Goal: Task Accomplishment & Management: Use online tool/utility

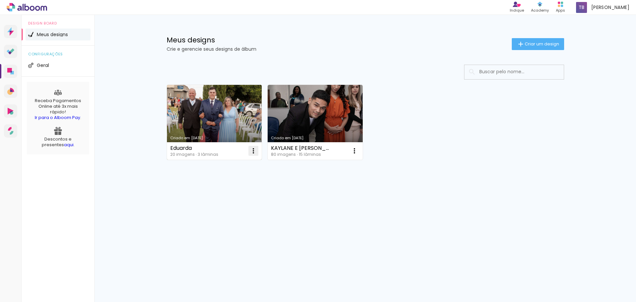
click at [254, 152] on iron-icon at bounding box center [253, 151] width 8 height 8
click at [221, 193] on span "Excluir" at bounding box center [216, 194] width 14 height 5
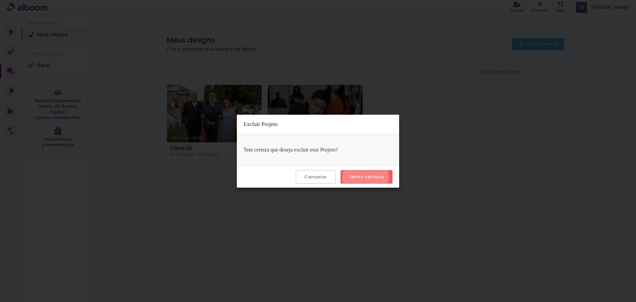
click at [0, 0] on slot "Tenho certeza" at bounding box center [0, 0] width 0 height 0
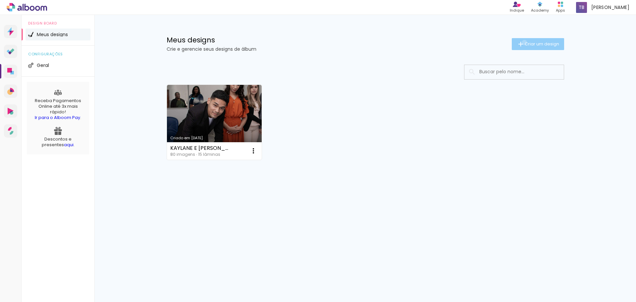
click at [523, 42] on iron-icon at bounding box center [520, 44] width 8 height 8
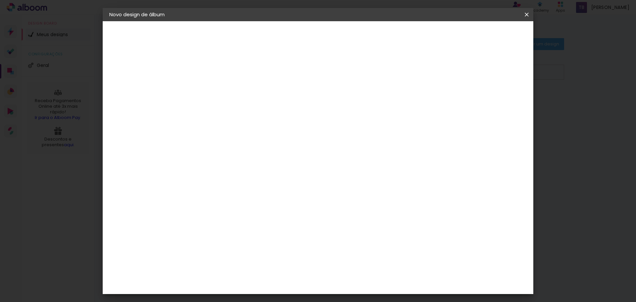
click at [217, 88] on input at bounding box center [217, 89] width 0 height 10
type input "Fatima"
type paper-input "Fatima"
click at [0, 0] on slot "Avançar" at bounding box center [0, 0] width 0 height 0
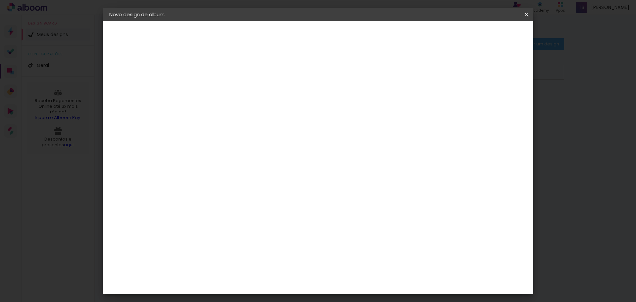
click at [229, 226] on div "Matrix" at bounding box center [221, 228] width 16 height 5
click at [341, 31] on paper-button "Avançar" at bounding box center [325, 34] width 32 height 11
click at [130, 96] on iron-pages "Modelo Escolhendo modelo... Tamanho livre" at bounding box center [145, 96] width 72 height 13
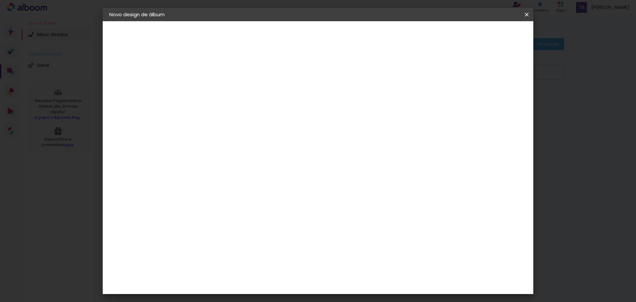
click at [0, 0] on slot "Voltar" at bounding box center [0, 0] width 0 height 0
click at [342, 95] on paper-item "Tamanho Livre" at bounding box center [310, 100] width 64 height 15
click at [0, 0] on slot "Avançar" at bounding box center [0, 0] width 0 height 0
click at [289, 103] on span "30" at bounding box center [289, 104] width 11 height 10
drag, startPoint x: 196, startPoint y: 190, endPoint x: 207, endPoint y: 190, distance: 10.9
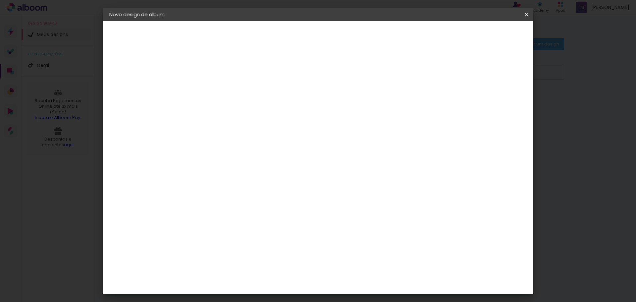
click at [207, 190] on div "30" at bounding box center [200, 188] width 25 height 10
click at [205, 189] on input "30" at bounding box center [196, 188] width 17 height 10
type input "30,7"
type paper-input "30,7"
drag, startPoint x: 355, startPoint y: 278, endPoint x: 364, endPoint y: 278, distance: 8.6
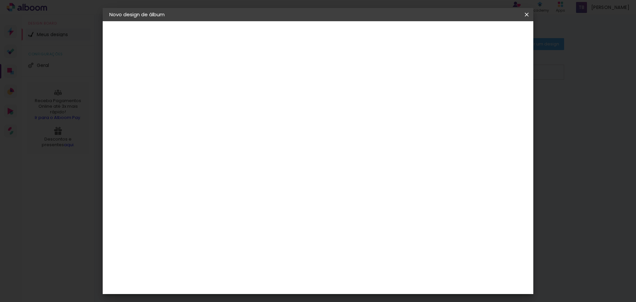
click at [364, 278] on div "60" at bounding box center [358, 279] width 25 height 10
drag, startPoint x: 360, startPoint y: 281, endPoint x: 346, endPoint y: 283, distance: 14.4
click at [346, 283] on input "21" at bounding box center [354, 282] width 17 height 10
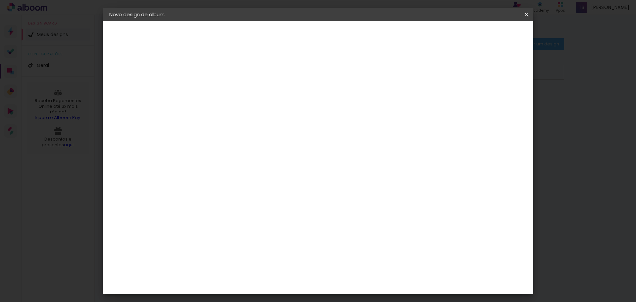
type input "43"
type paper-input "43"
click at [479, 75] on div "Mostrar sangria" at bounding box center [474, 76] width 44 height 8
type paper-checkbox "on"
click at [485, 37] on span "Iniciar design" at bounding box center [470, 35] width 30 height 5
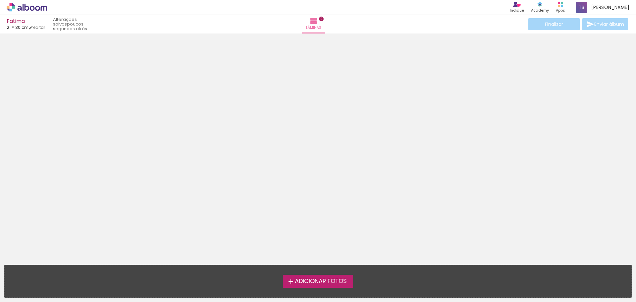
click at [316, 281] on span "Adicionar Fotos" at bounding box center [321, 281] width 52 height 6
click at [0, 0] on input "file" at bounding box center [0, 0] width 0 height 0
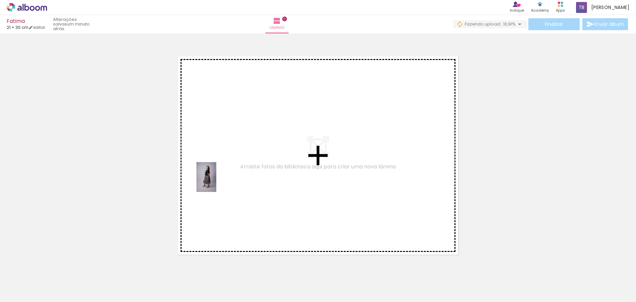
drag, startPoint x: 67, startPoint y: 283, endPoint x: 247, endPoint y: 169, distance: 213.3
click at [247, 169] on quentale-workspace at bounding box center [318, 151] width 636 height 302
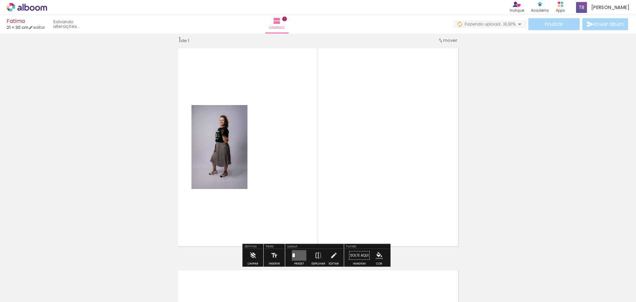
scroll to position [9, 0]
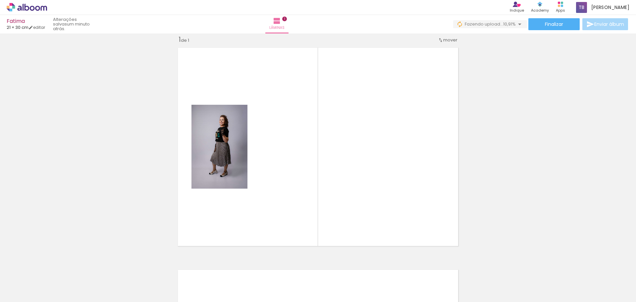
click at [31, 282] on input "Todas as fotos" at bounding box center [18, 282] width 25 height 6
click at [0, 0] on slot "Não utilizadas" at bounding box center [0, 0] width 0 height 0
type input "Não utilizadas"
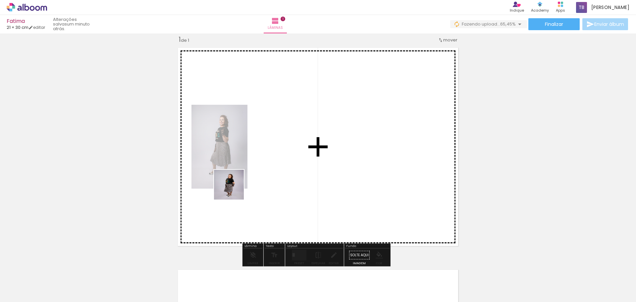
drag, startPoint x: 65, startPoint y: 281, endPoint x: 264, endPoint y: 171, distance: 227.3
click at [264, 171] on quentale-workspace at bounding box center [318, 151] width 636 height 302
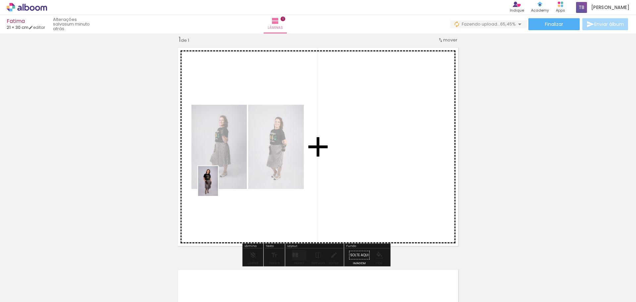
drag, startPoint x: 67, startPoint y: 278, endPoint x: 218, endPoint y: 186, distance: 177.2
click at [218, 186] on quentale-workspace at bounding box center [318, 151] width 636 height 302
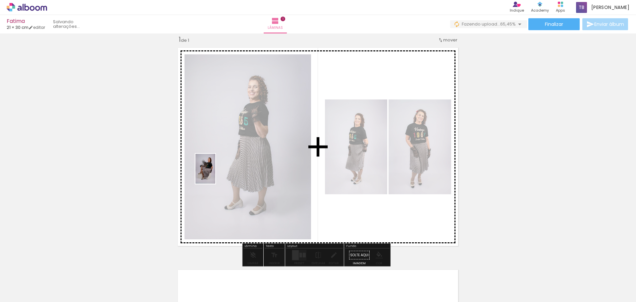
drag, startPoint x: 66, startPoint y: 279, endPoint x: 216, endPoint y: 177, distance: 181.4
click at [217, 172] on quentale-workspace at bounding box center [318, 151] width 636 height 302
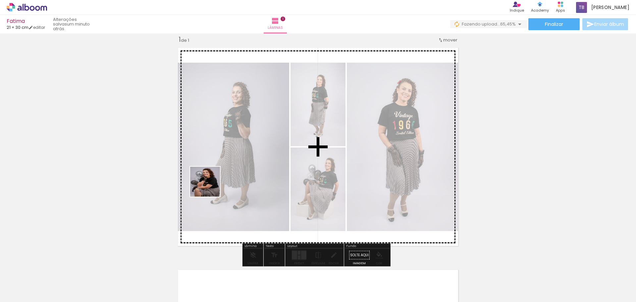
drag, startPoint x: 103, startPoint y: 279, endPoint x: 249, endPoint y: 147, distance: 197.4
click at [249, 147] on quentale-workspace at bounding box center [318, 151] width 636 height 302
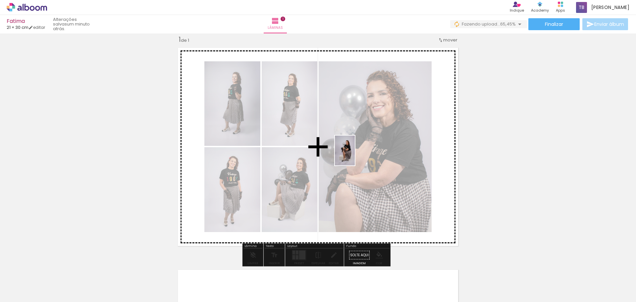
drag, startPoint x: 65, startPoint y: 285, endPoint x: 355, endPoint y: 155, distance: 317.1
click at [355, 155] on quentale-workspace at bounding box center [318, 151] width 636 height 302
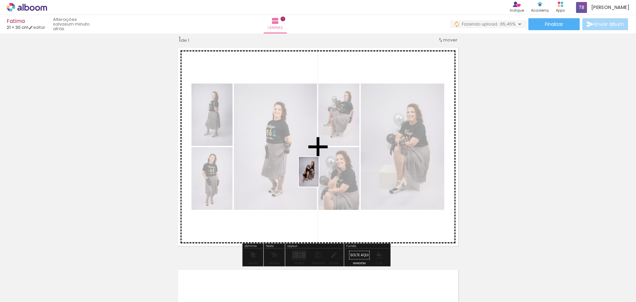
drag, startPoint x: 74, startPoint y: 283, endPoint x: 318, endPoint y: 176, distance: 266.7
click at [318, 176] on quentale-workspace at bounding box center [318, 151] width 636 height 302
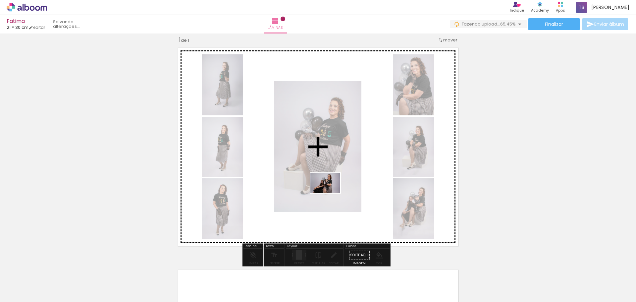
drag, startPoint x: 75, startPoint y: 281, endPoint x: 330, endPoint y: 193, distance: 270.0
click at [330, 193] on quentale-workspace at bounding box center [318, 151] width 636 height 302
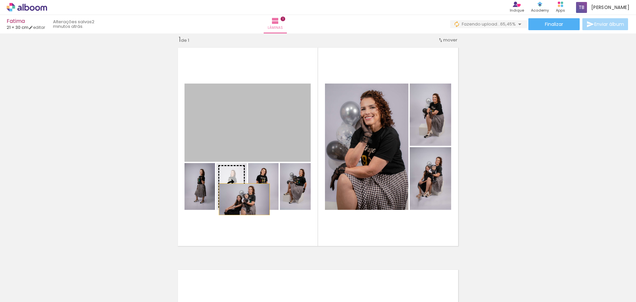
drag, startPoint x: 283, startPoint y: 116, endPoint x: 186, endPoint y: 251, distance: 166.2
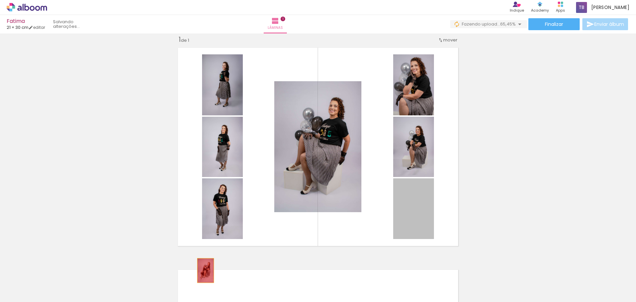
drag, startPoint x: 413, startPoint y: 215, endPoint x: 199, endPoint y: 271, distance: 221.0
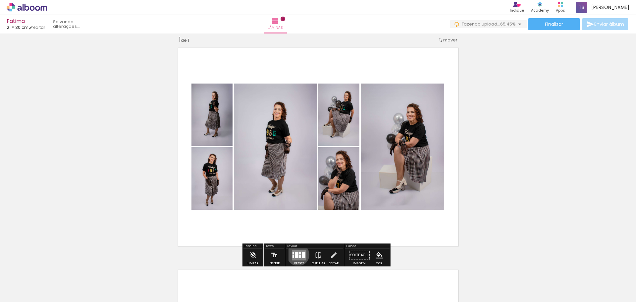
click at [296, 254] on div at bounding box center [297, 255] width 4 height 6
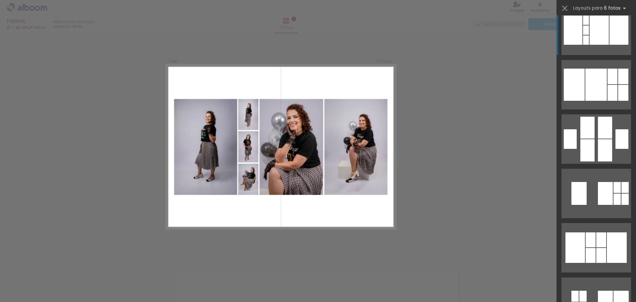
scroll to position [430, 0]
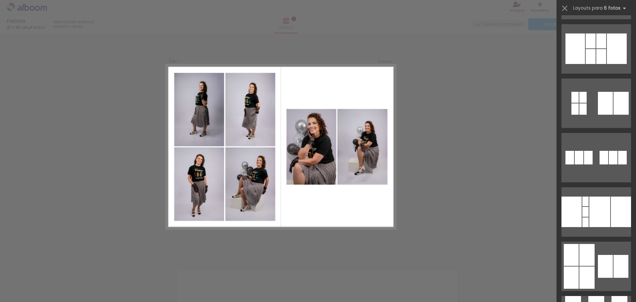
click at [598, 257] on div at bounding box center [605, 266] width 15 height 23
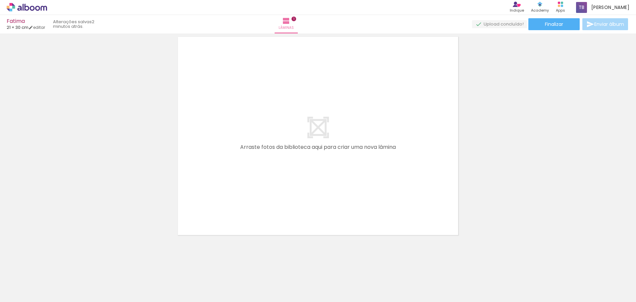
scroll to position [243, 0]
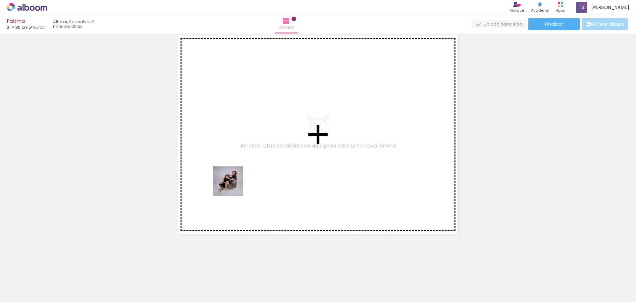
drag, startPoint x: 68, startPoint y: 285, endPoint x: 249, endPoint y: 173, distance: 212.6
click at [249, 173] on quentale-workspace at bounding box center [318, 151] width 636 height 302
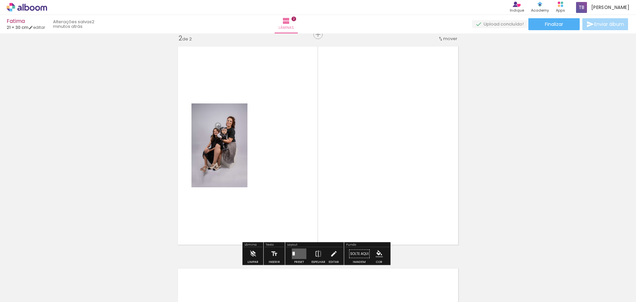
scroll to position [230, 0]
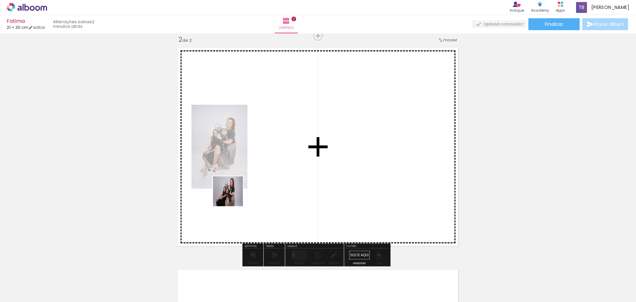
drag, startPoint x: 64, startPoint y: 278, endPoint x: 285, endPoint y: 166, distance: 247.2
click at [285, 166] on quentale-workspace at bounding box center [318, 151] width 636 height 302
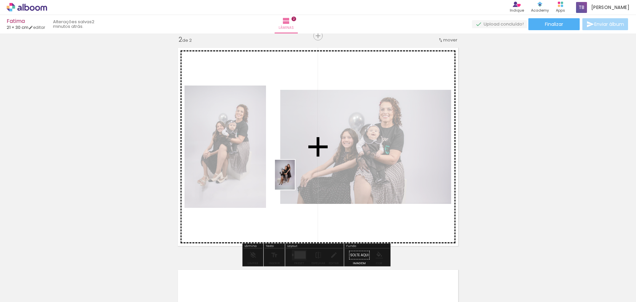
drag, startPoint x: 71, startPoint y: 282, endPoint x: 295, endPoint y: 179, distance: 245.9
click at [295, 179] on quentale-workspace at bounding box center [318, 151] width 636 height 302
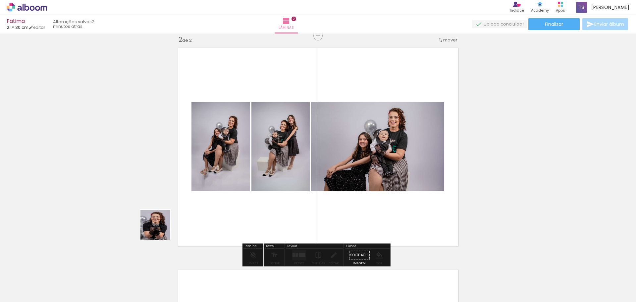
drag, startPoint x: 66, startPoint y: 278, endPoint x: 254, endPoint y: 179, distance: 212.8
click at [254, 179] on quentale-workspace at bounding box center [318, 151] width 636 height 302
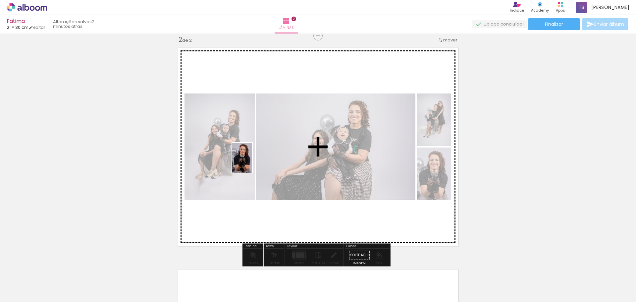
drag, startPoint x: 68, startPoint y: 280, endPoint x: 252, endPoint y: 163, distance: 217.9
click at [252, 163] on quentale-workspace at bounding box center [318, 151] width 636 height 302
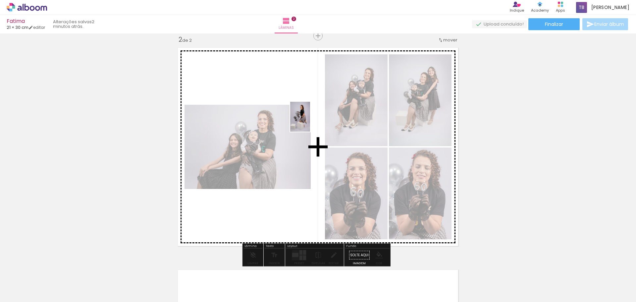
drag, startPoint x: 63, startPoint y: 273, endPoint x: 310, endPoint y: 121, distance: 289.7
click at [310, 121] on quentale-workspace at bounding box center [318, 151] width 636 height 302
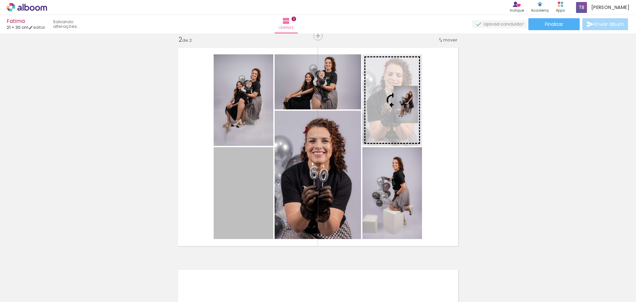
drag, startPoint x: 244, startPoint y: 194, endPoint x: 403, endPoint y: 104, distance: 182.2
click at [0, 0] on slot at bounding box center [0, 0] width 0 height 0
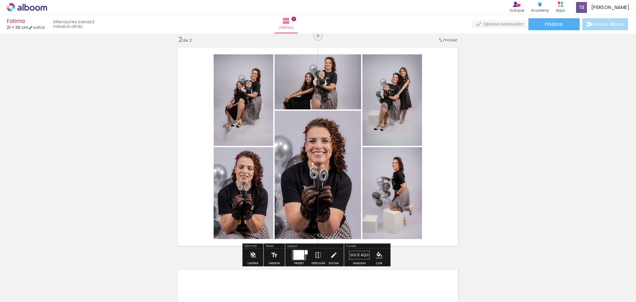
click at [500, 122] on div "Inserir lâmina 1 de 2 Inserir lâmina 2 de 2" at bounding box center [318, 138] width 636 height 666
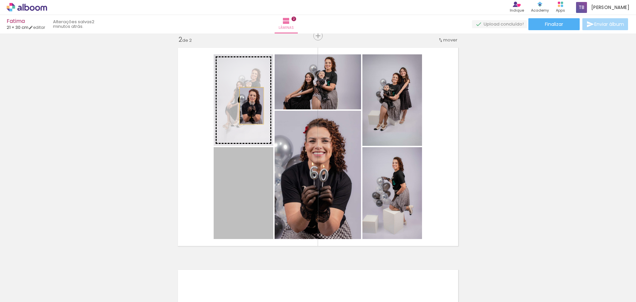
drag, startPoint x: 246, startPoint y: 200, endPoint x: 249, endPoint y: 106, distance: 94.7
click at [0, 0] on slot at bounding box center [0, 0] width 0 height 0
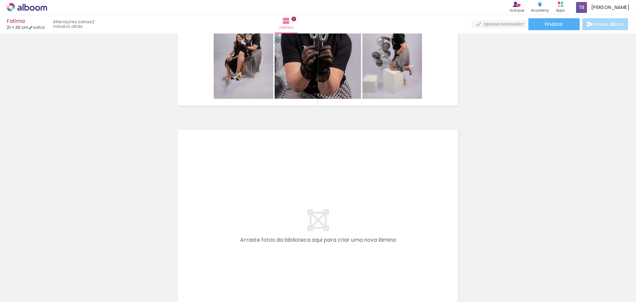
scroll to position [462, 0]
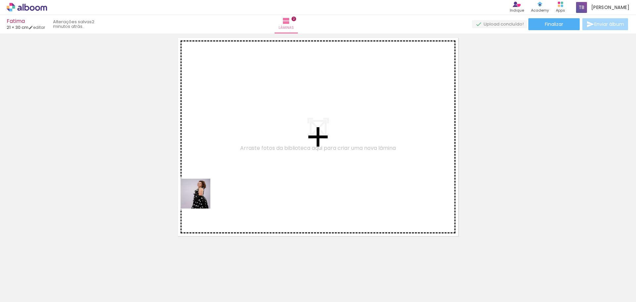
drag, startPoint x: 75, startPoint y: 281, endPoint x: 247, endPoint y: 172, distance: 203.4
click at [247, 172] on quentale-workspace at bounding box center [318, 151] width 636 height 302
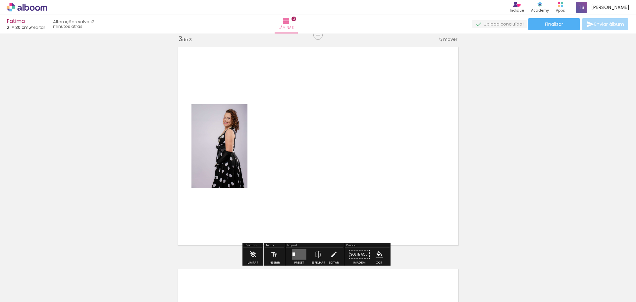
scroll to position [452, 0]
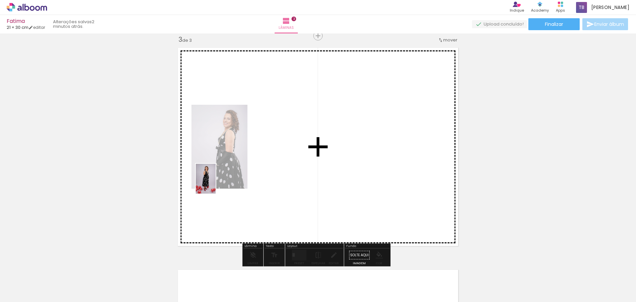
drag, startPoint x: 116, startPoint y: 245, endPoint x: 216, endPoint y: 183, distance: 117.3
click at [216, 183] on quentale-workspace at bounding box center [318, 151] width 636 height 302
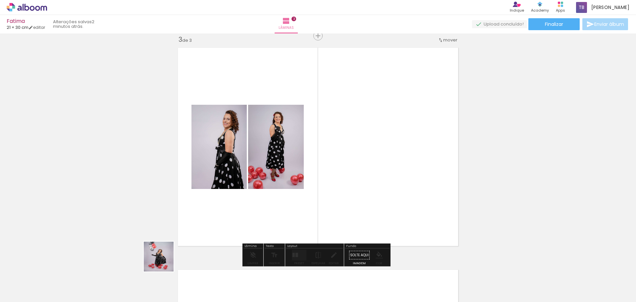
drag, startPoint x: 139, startPoint y: 280, endPoint x: 247, endPoint y: 195, distance: 137.2
click at [247, 195] on quentale-workspace at bounding box center [318, 151] width 636 height 302
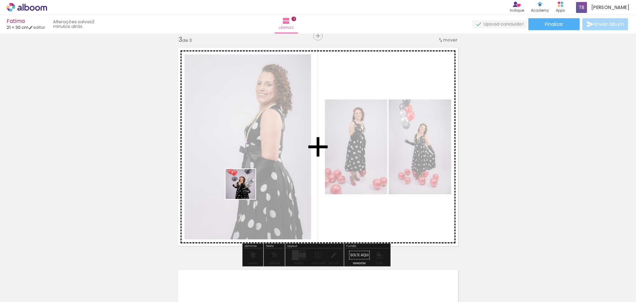
drag, startPoint x: 141, startPoint y: 282, endPoint x: 271, endPoint y: 167, distance: 173.1
click at [271, 167] on quentale-workspace at bounding box center [318, 151] width 636 height 302
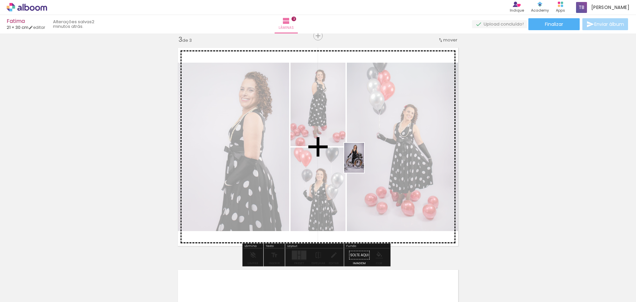
drag, startPoint x: 366, startPoint y: 285, endPoint x: 364, endPoint y: 163, distance: 122.5
click at [364, 163] on quentale-workspace at bounding box center [318, 151] width 636 height 302
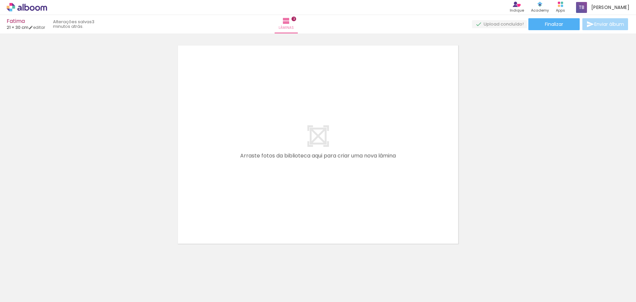
scroll to position [684, 0]
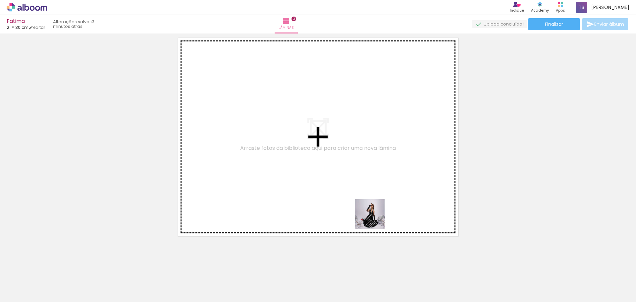
drag, startPoint x: 364, startPoint y: 283, endPoint x: 377, endPoint y: 164, distance: 119.5
click at [377, 164] on quentale-workspace at bounding box center [318, 151] width 636 height 302
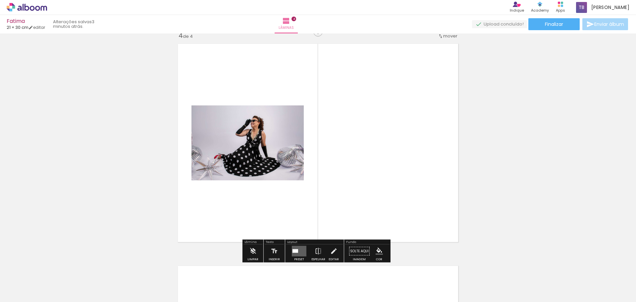
scroll to position [674, 0]
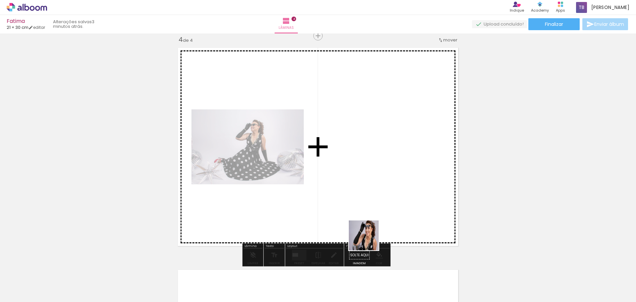
drag, startPoint x: 368, startPoint y: 286, endPoint x: 364, endPoint y: 173, distance: 113.0
click at [364, 173] on quentale-workspace at bounding box center [318, 151] width 636 height 302
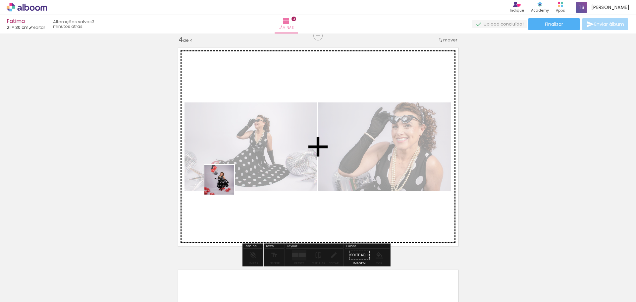
drag, startPoint x: 106, startPoint y: 280, endPoint x: 242, endPoint y: 172, distance: 173.7
click at [242, 172] on quentale-workspace at bounding box center [318, 151] width 636 height 302
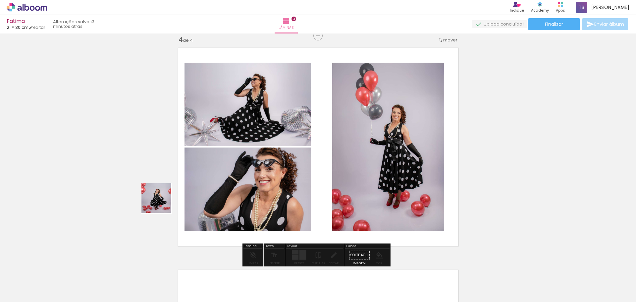
drag, startPoint x: 65, startPoint y: 274, endPoint x: 261, endPoint y: 142, distance: 236.1
click at [261, 142] on quentale-workspace at bounding box center [318, 151] width 636 height 302
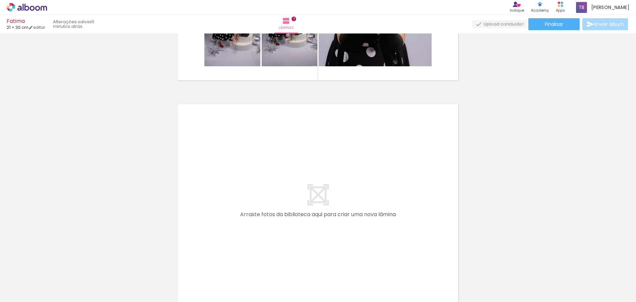
scroll to position [1339, 0]
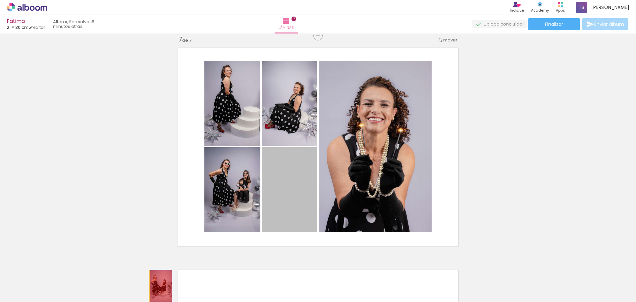
drag, startPoint x: 302, startPoint y: 189, endPoint x: 158, endPoint y: 287, distance: 173.7
click at [158, 287] on quentale-workspace at bounding box center [318, 151] width 636 height 302
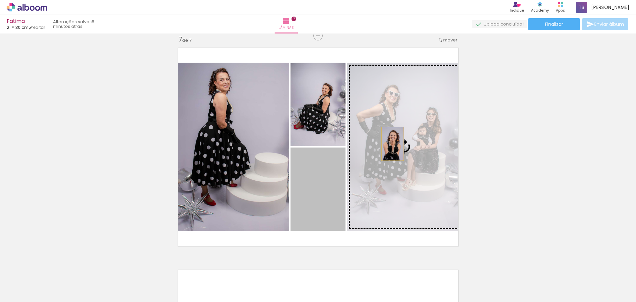
drag, startPoint x: 321, startPoint y: 194, endPoint x: 390, endPoint y: 144, distance: 85.5
click at [0, 0] on slot at bounding box center [0, 0] width 0 height 0
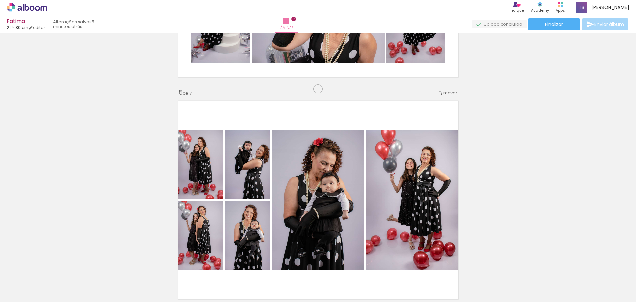
scroll to position [876, 0]
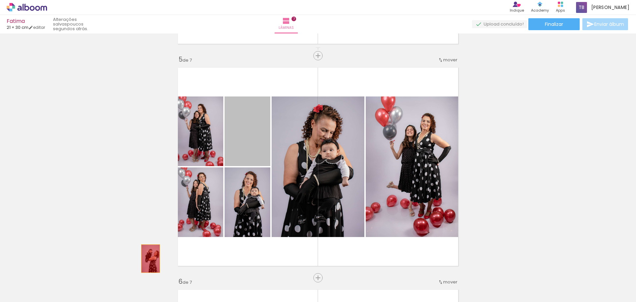
drag, startPoint x: 252, startPoint y: 136, endPoint x: 148, endPoint y: 258, distance: 160.2
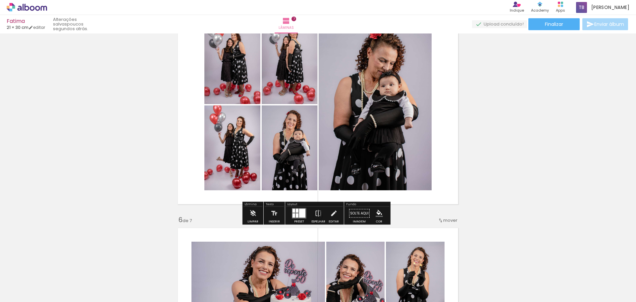
scroll to position [942, 0]
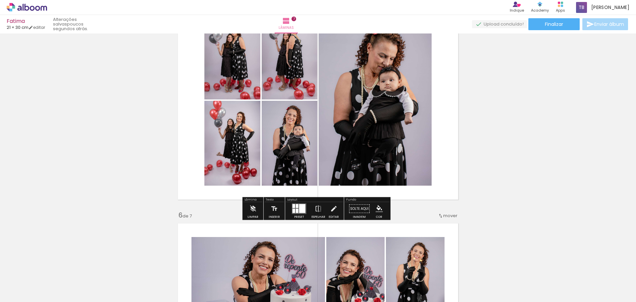
click at [303, 210] on div at bounding box center [302, 208] width 6 height 9
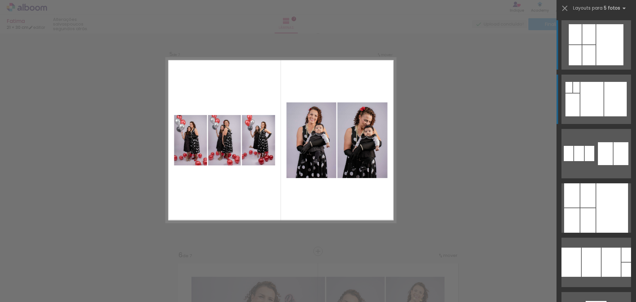
scroll to position [896, 0]
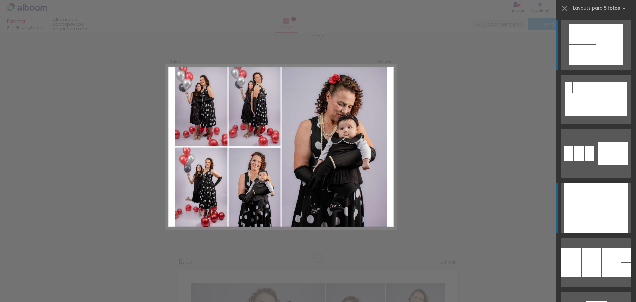
click at [596, 204] on div at bounding box center [612, 207] width 32 height 49
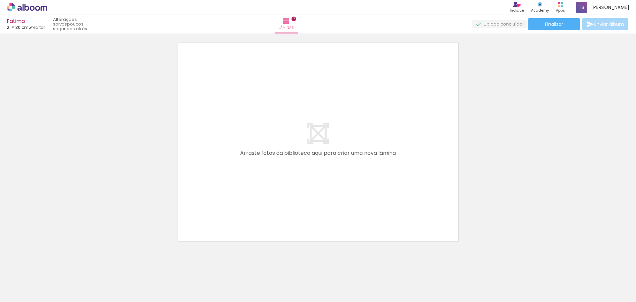
scroll to position [1573, 0]
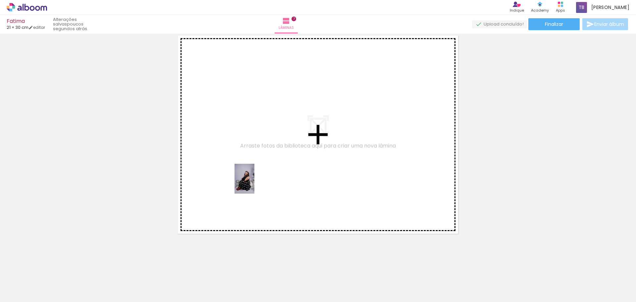
drag, startPoint x: 181, startPoint y: 280, endPoint x: 254, endPoint y: 183, distance: 120.8
click at [254, 183] on quentale-workspace at bounding box center [318, 151] width 636 height 302
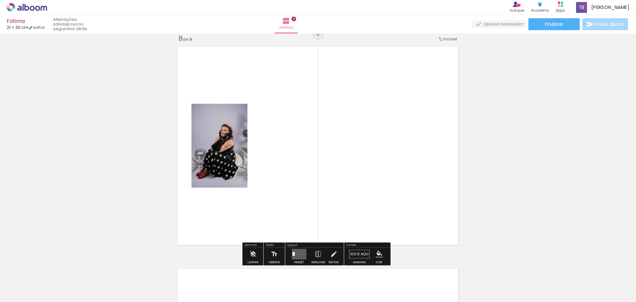
scroll to position [1561, 0]
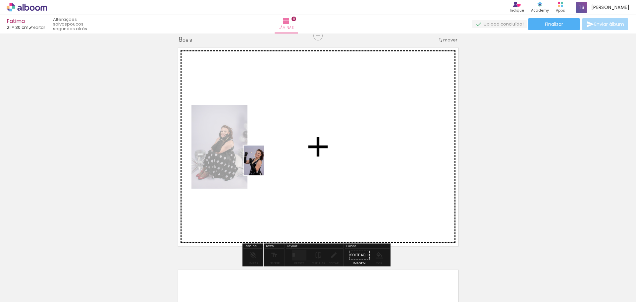
drag, startPoint x: 147, startPoint y: 283, endPoint x: 264, endPoint y: 165, distance: 165.5
click at [264, 165] on quentale-workspace at bounding box center [318, 151] width 636 height 302
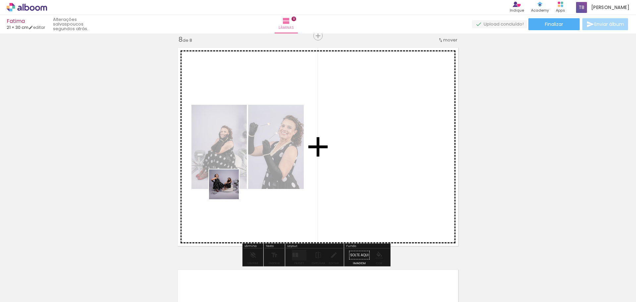
drag, startPoint x: 108, startPoint y: 280, endPoint x: 267, endPoint y: 164, distance: 197.5
click at [267, 164] on quentale-workspace at bounding box center [318, 151] width 636 height 302
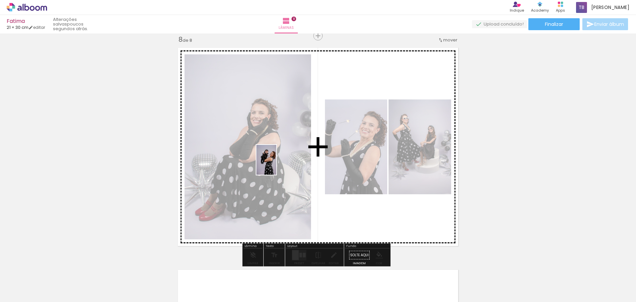
drag, startPoint x: 68, startPoint y: 276, endPoint x: 276, endPoint y: 165, distance: 236.4
click at [276, 165] on quentale-workspace at bounding box center [318, 151] width 636 height 302
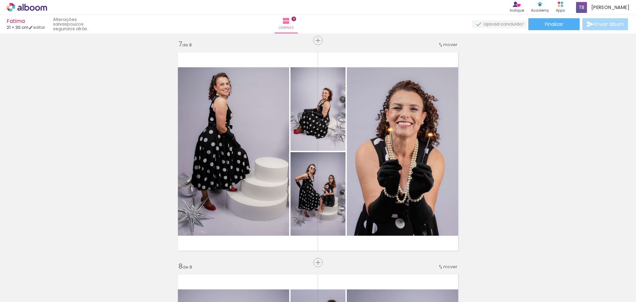
scroll to position [1329, 0]
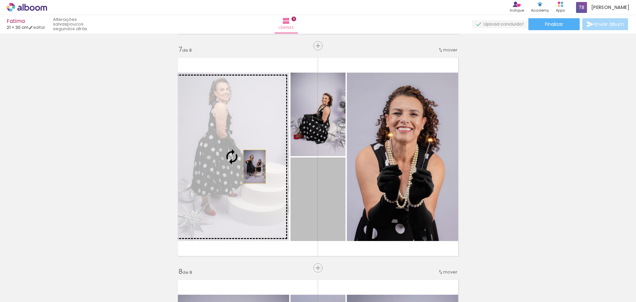
drag, startPoint x: 324, startPoint y: 197, endPoint x: 250, endPoint y: 166, distance: 80.4
click at [0, 0] on slot at bounding box center [0, 0] width 0 height 0
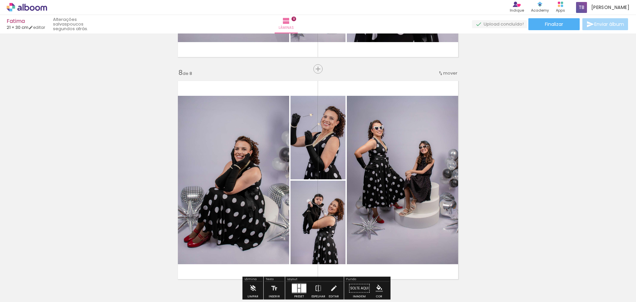
scroll to position [1594, 0]
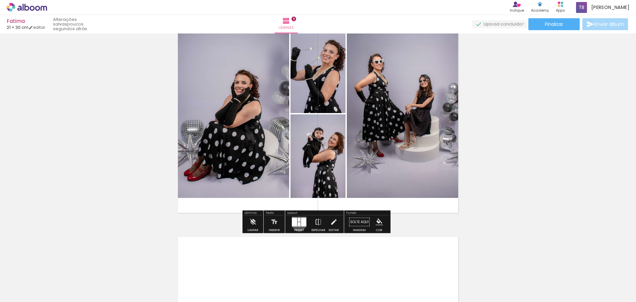
click at [298, 224] on div at bounding box center [299, 224] width 3 height 4
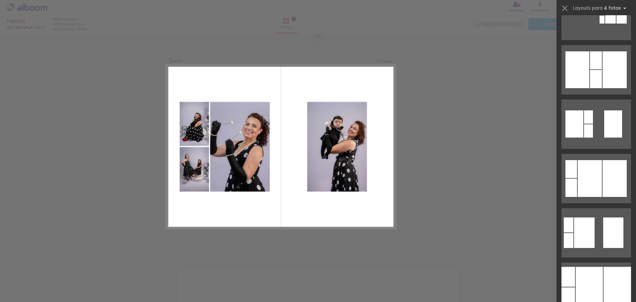
scroll to position [199, 0]
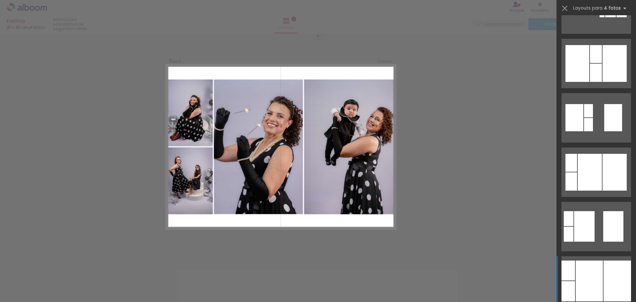
click at [580, 269] on div at bounding box center [588, 280] width 27 height 41
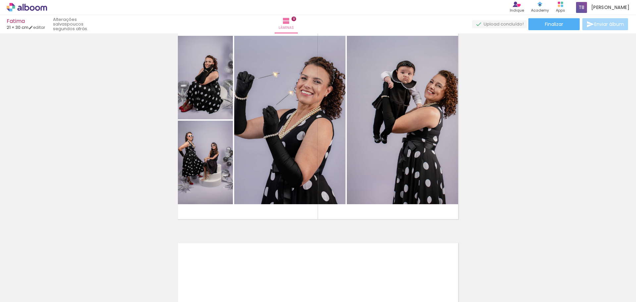
scroll to position [1561, 0]
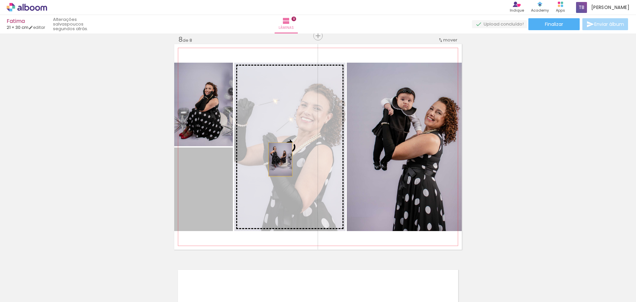
drag, startPoint x: 215, startPoint y: 195, endPoint x: 278, endPoint y: 159, distance: 72.5
click at [0, 0] on slot at bounding box center [0, 0] width 0 height 0
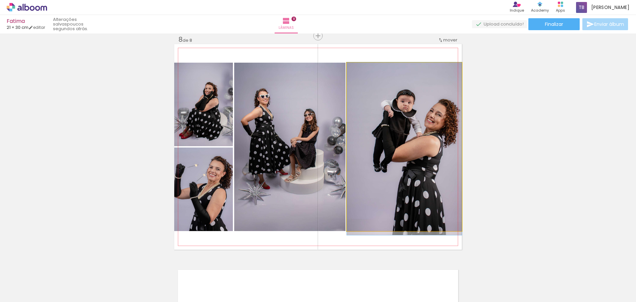
drag, startPoint x: 438, startPoint y: 152, endPoint x: 422, endPoint y: 154, distance: 16.4
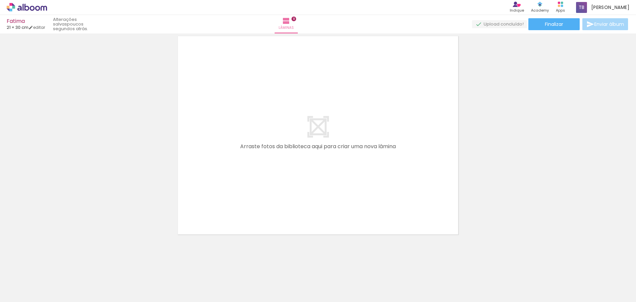
scroll to position [1795, 0]
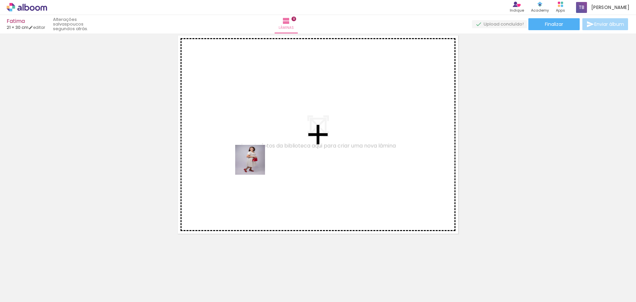
drag, startPoint x: 66, startPoint y: 277, endPoint x: 257, endPoint y: 163, distance: 222.5
click at [257, 163] on quentale-workspace at bounding box center [318, 151] width 636 height 302
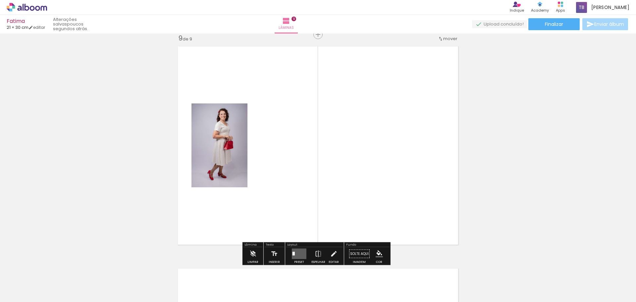
scroll to position [1783, 0]
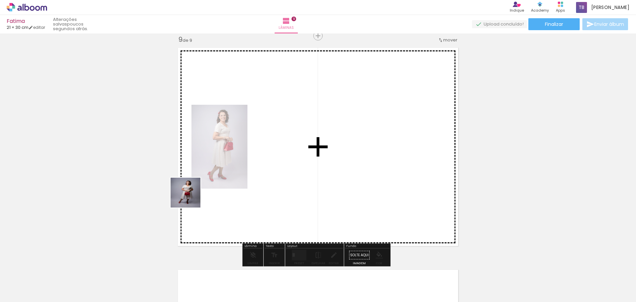
drag, startPoint x: 67, startPoint y: 280, endPoint x: 240, endPoint y: 171, distance: 205.0
click at [240, 171] on quentale-workspace at bounding box center [318, 151] width 636 height 302
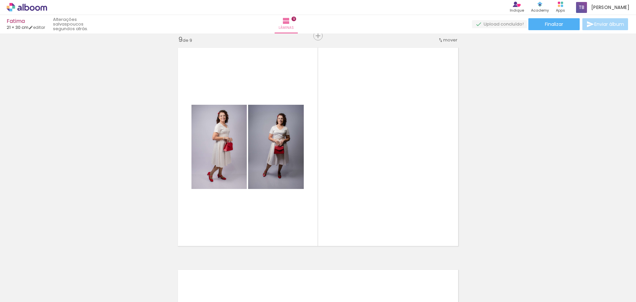
scroll to position [199, 0]
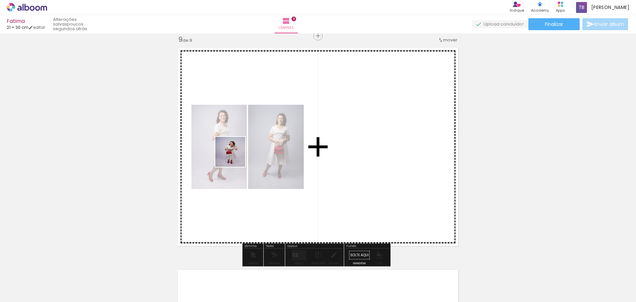
drag, startPoint x: 70, startPoint y: 279, endPoint x: 259, endPoint y: 142, distance: 233.9
click at [259, 142] on quentale-workspace at bounding box center [318, 151] width 636 height 302
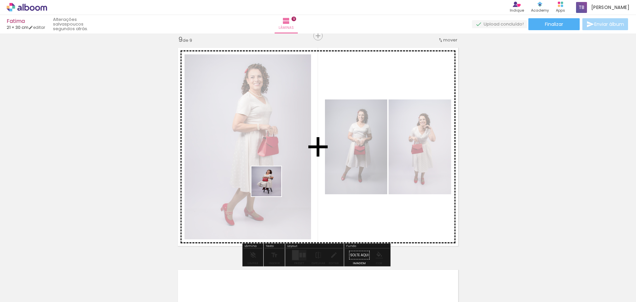
drag, startPoint x: 145, startPoint y: 278, endPoint x: 303, endPoint y: 168, distance: 193.0
click at [303, 168] on quentale-workspace at bounding box center [318, 151] width 636 height 302
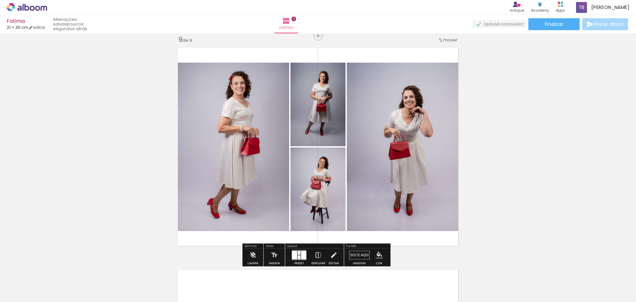
drag, startPoint x: 301, startPoint y: 254, endPoint x: 315, endPoint y: 247, distance: 15.7
click at [301, 254] on div at bounding box center [303, 255] width 5 height 9
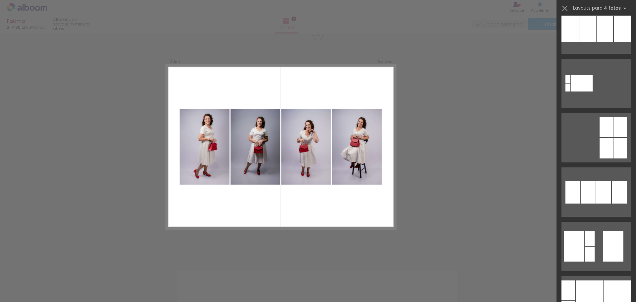
scroll to position [1159, 0]
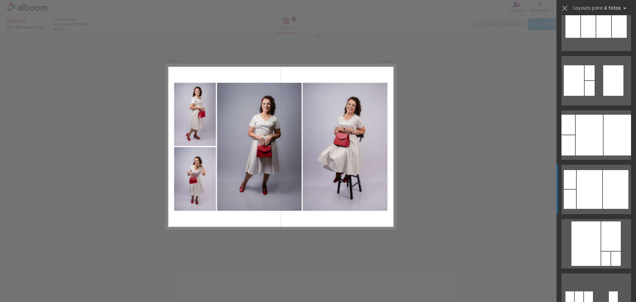
click at [599, 186] on div at bounding box center [588, 189] width 25 height 39
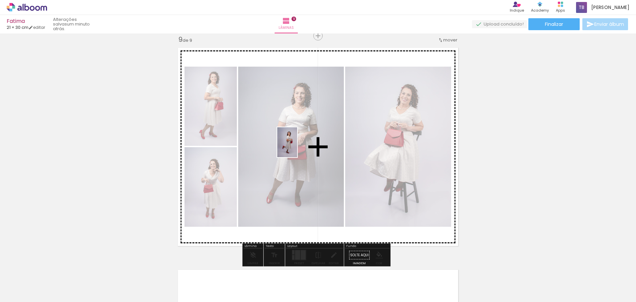
drag, startPoint x: 92, startPoint y: 256, endPoint x: 297, endPoint y: 147, distance: 232.1
click at [297, 147] on quentale-workspace at bounding box center [318, 151] width 636 height 302
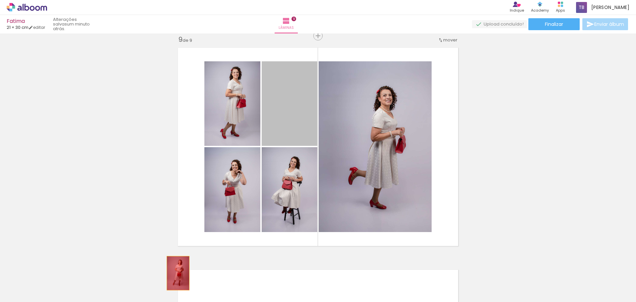
drag, startPoint x: 299, startPoint y: 115, endPoint x: 175, endPoint y: 275, distance: 202.9
click at [175, 275] on quentale-workspace at bounding box center [318, 151] width 636 height 302
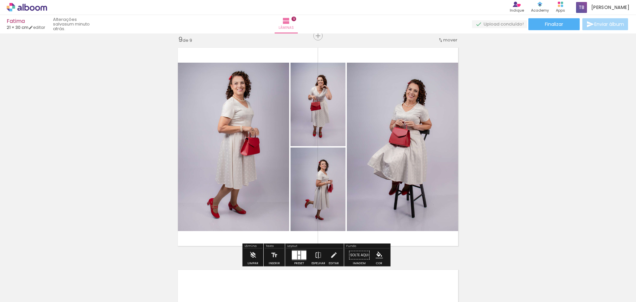
click at [293, 259] on quentale-layouter at bounding box center [299, 255] width 15 height 11
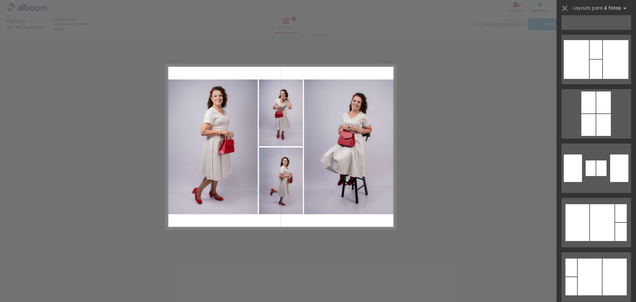
scroll to position [1501, 0]
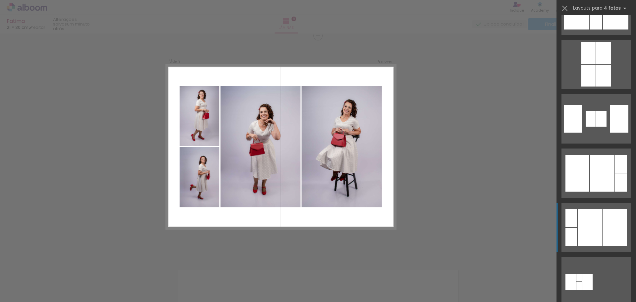
click at [590, 223] on div at bounding box center [589, 227] width 24 height 37
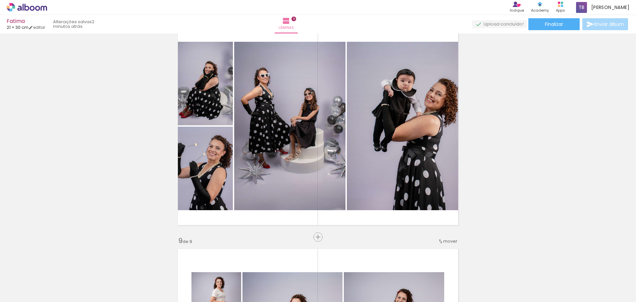
scroll to position [1584, 0]
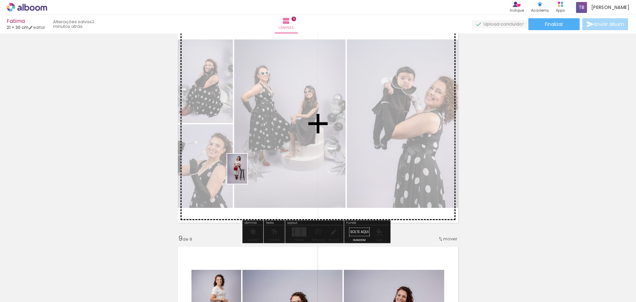
drag, startPoint x: 103, startPoint y: 286, endPoint x: 248, endPoint y: 173, distance: 184.0
click at [248, 173] on quentale-workspace at bounding box center [318, 151] width 636 height 302
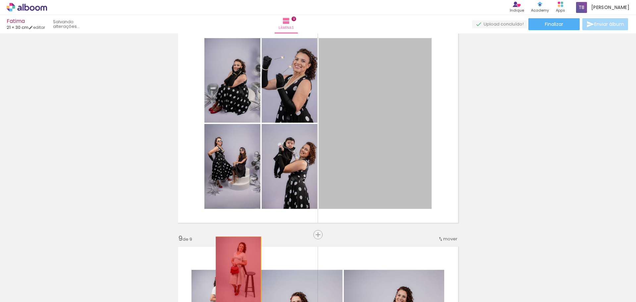
drag, startPoint x: 388, startPoint y: 86, endPoint x: 236, endPoint y: 270, distance: 239.4
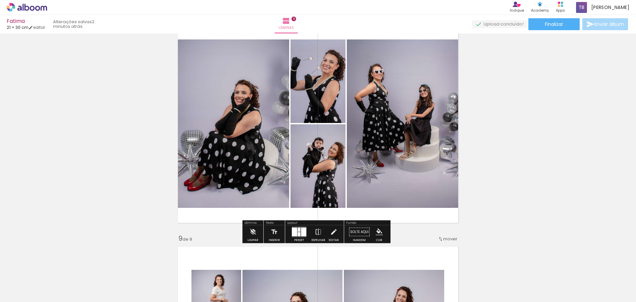
click at [295, 232] on div at bounding box center [294, 231] width 5 height 9
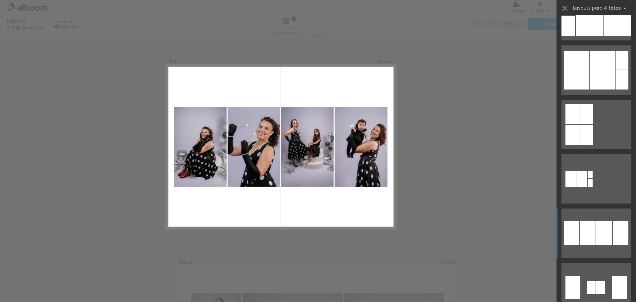
scroll to position [397, 0]
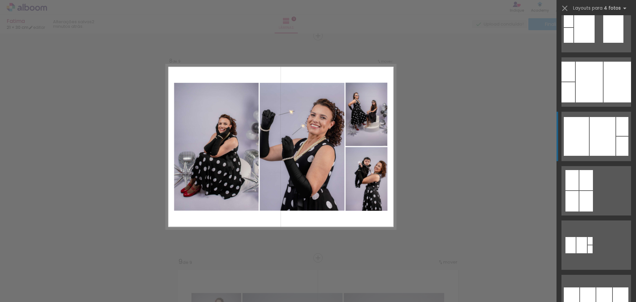
click at [599, 137] on div at bounding box center [602, 136] width 26 height 39
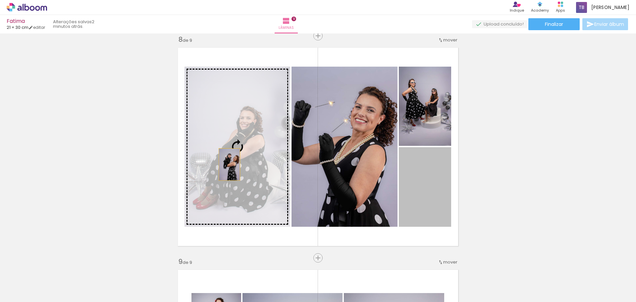
drag, startPoint x: 435, startPoint y: 191, endPoint x: 227, endPoint y: 164, distance: 209.6
click at [0, 0] on slot at bounding box center [0, 0] width 0 height 0
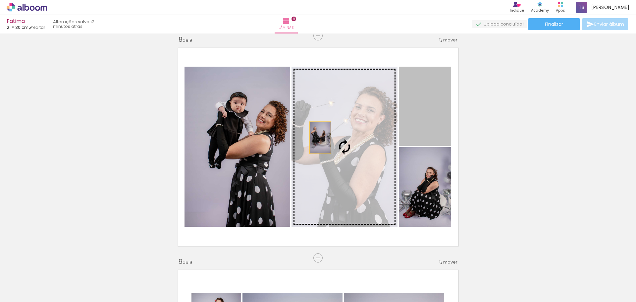
drag, startPoint x: 427, startPoint y: 108, endPoint x: 317, endPoint y: 137, distance: 113.8
click at [0, 0] on slot at bounding box center [0, 0] width 0 height 0
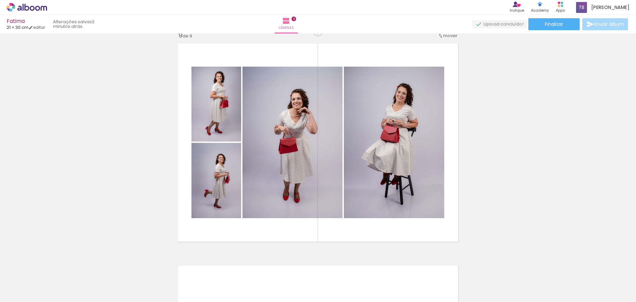
scroll to position [1793, 0]
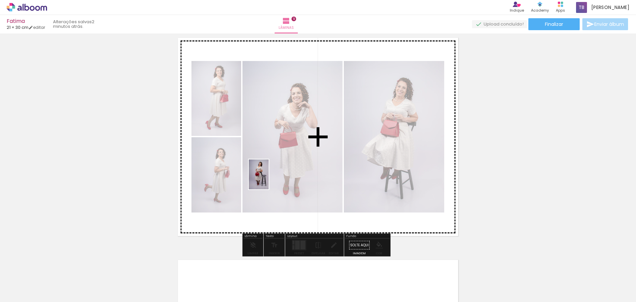
drag, startPoint x: 110, startPoint y: 284, endPoint x: 272, endPoint y: 176, distance: 194.7
click at [272, 176] on quentale-workspace at bounding box center [318, 151] width 636 height 302
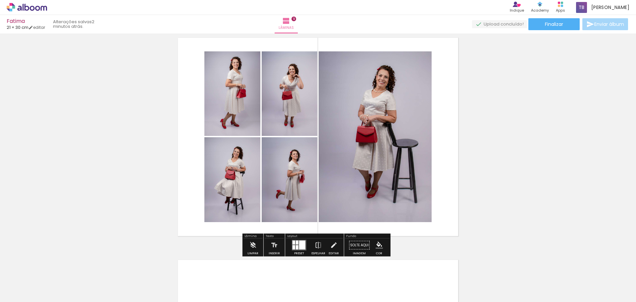
click at [296, 246] on div at bounding box center [297, 247] width 3 height 4
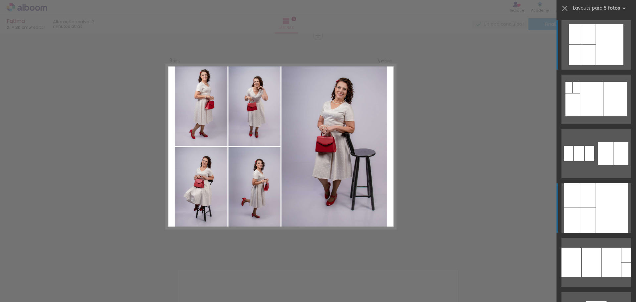
scroll to position [1783, 0]
click at [600, 212] on div at bounding box center [612, 207] width 32 height 49
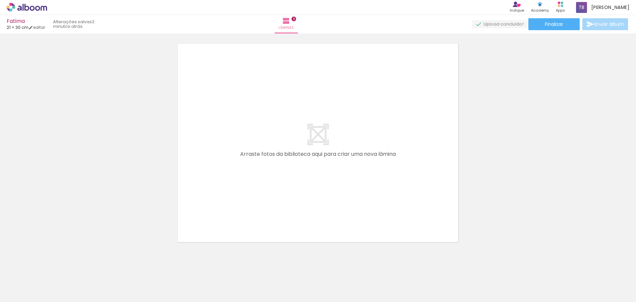
scroll to position [2015, 0]
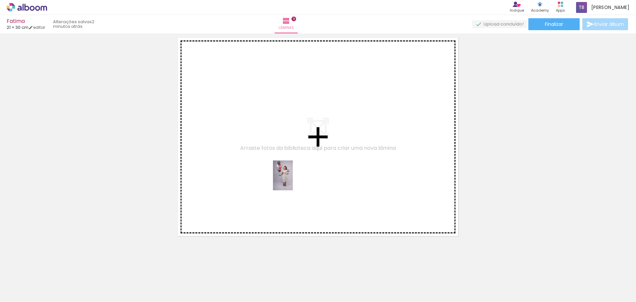
drag, startPoint x: 108, startPoint y: 284, endPoint x: 293, endPoint y: 179, distance: 212.4
click at [293, 179] on quentale-workspace at bounding box center [318, 151] width 636 height 302
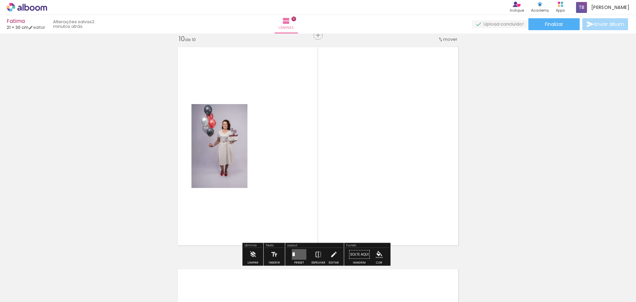
scroll to position [2005, 0]
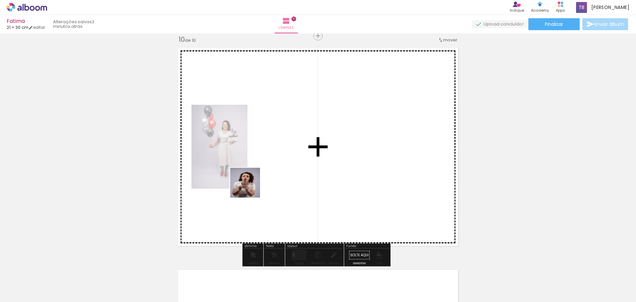
drag, startPoint x: 212, startPoint y: 283, endPoint x: 252, endPoint y: 173, distance: 117.2
click at [252, 173] on quentale-workspace at bounding box center [318, 151] width 636 height 302
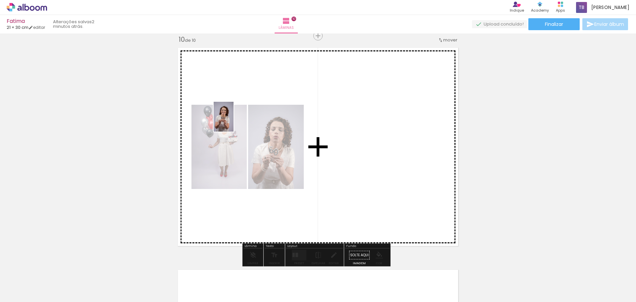
drag, startPoint x: 215, startPoint y: 275, endPoint x: 233, endPoint y: 121, distance: 155.0
click at [233, 121] on quentale-workspace at bounding box center [318, 151] width 636 height 302
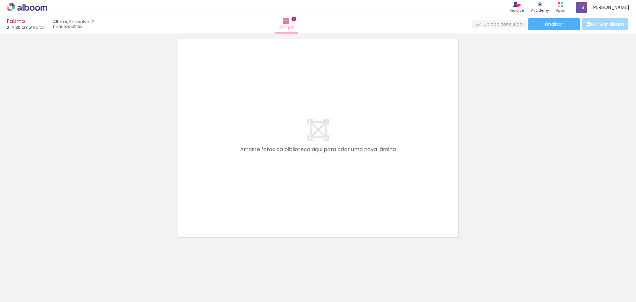
scroll to position [2239, 0]
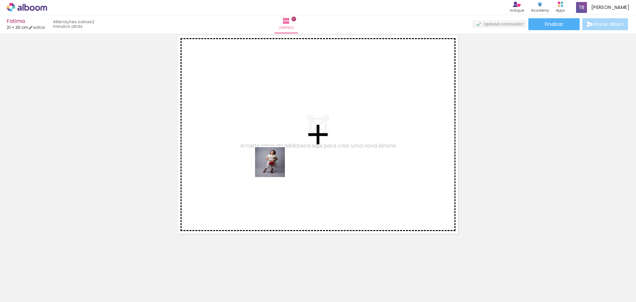
drag, startPoint x: 72, startPoint y: 282, endPoint x: 279, endPoint y: 164, distance: 238.8
click at [279, 164] on quentale-workspace at bounding box center [318, 151] width 636 height 302
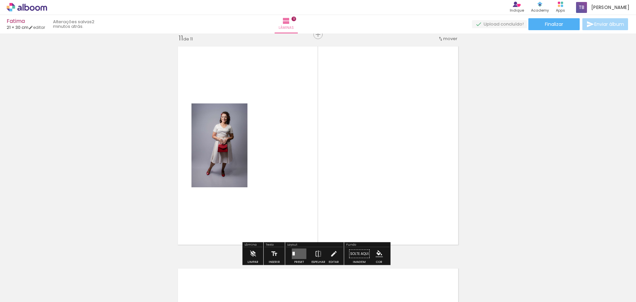
scroll to position [2227, 0]
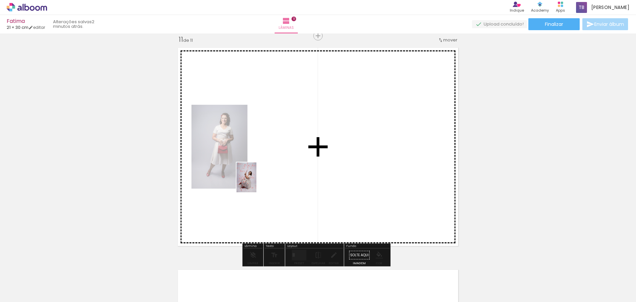
drag, startPoint x: 179, startPoint y: 283, endPoint x: 256, endPoint y: 182, distance: 127.3
click at [256, 182] on quentale-workspace at bounding box center [318, 151] width 636 height 302
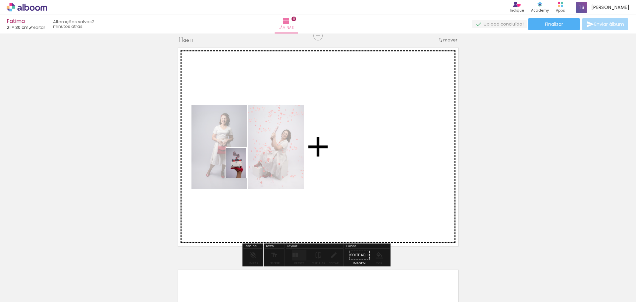
drag, startPoint x: 139, startPoint y: 283, endPoint x: 246, endPoint y: 168, distance: 157.4
click at [246, 168] on quentale-workspace at bounding box center [318, 151] width 636 height 302
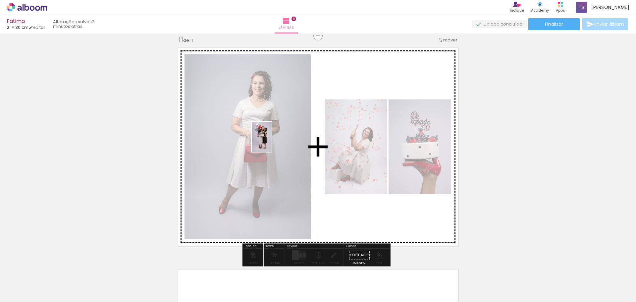
drag, startPoint x: 107, startPoint y: 284, endPoint x: 272, endPoint y: 141, distance: 217.8
click at [272, 141] on quentale-workspace at bounding box center [318, 151] width 636 height 302
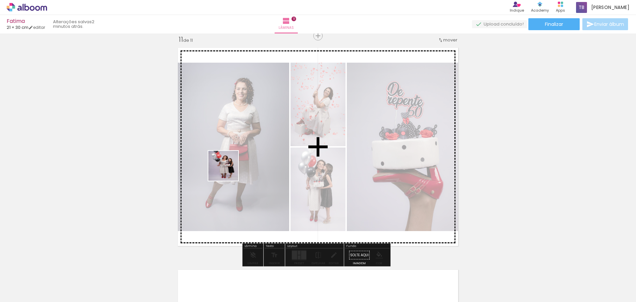
drag, startPoint x: 70, startPoint y: 275, endPoint x: 278, endPoint y: 142, distance: 246.5
click at [278, 142] on quentale-workspace at bounding box center [318, 151] width 636 height 302
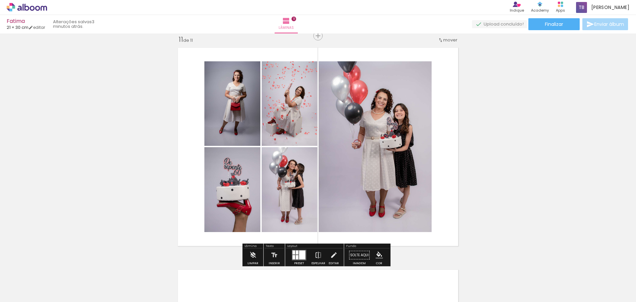
click at [301, 255] on div at bounding box center [302, 254] width 6 height 9
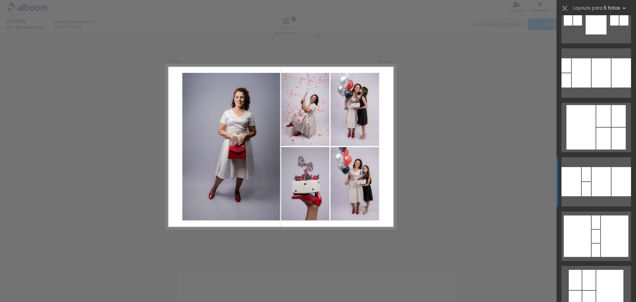
scroll to position [298, 0]
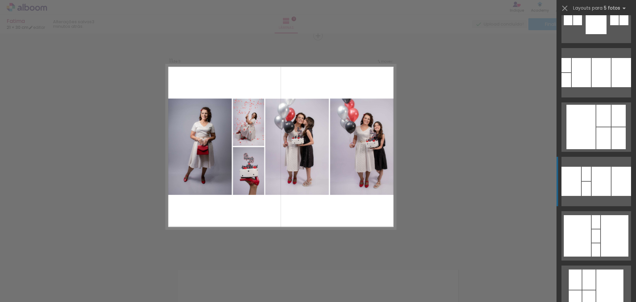
click at [600, 178] on div at bounding box center [600, 181] width 19 height 29
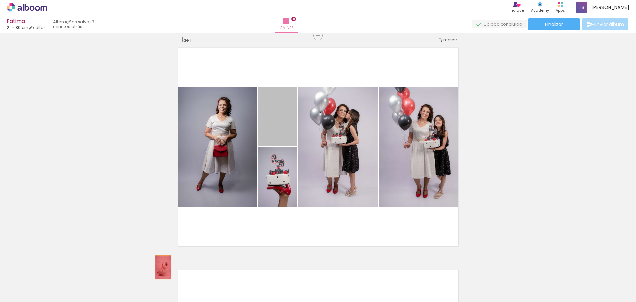
drag, startPoint x: 277, startPoint y: 119, endPoint x: 158, endPoint y: 278, distance: 198.4
click at [158, 278] on quentale-workspace at bounding box center [318, 151] width 636 height 302
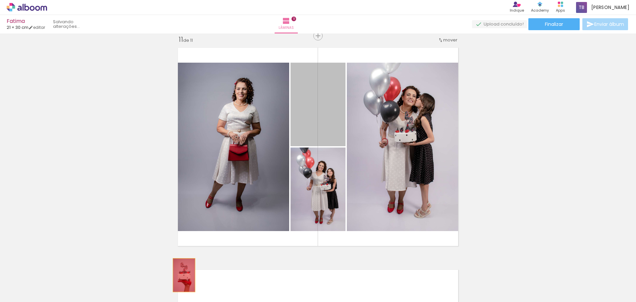
drag, startPoint x: 318, startPoint y: 110, endPoint x: 181, endPoint y: 275, distance: 214.6
click at [181, 275] on quentale-workspace at bounding box center [318, 151] width 636 height 302
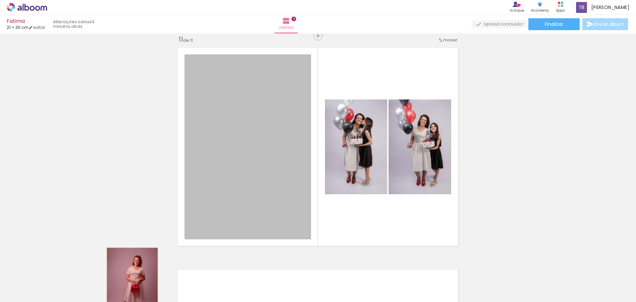
drag, startPoint x: 272, startPoint y: 142, endPoint x: 129, endPoint y: 285, distance: 201.5
click at [129, 285] on quentale-workspace at bounding box center [318, 151] width 636 height 302
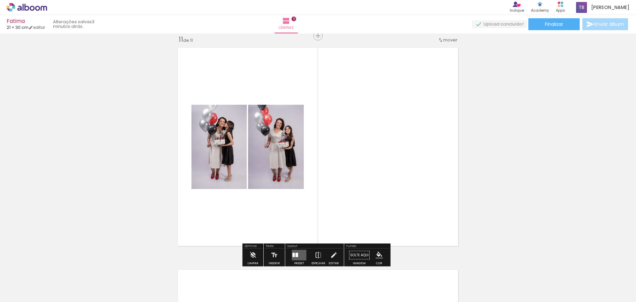
click at [301, 257] on quentale-layouter at bounding box center [299, 255] width 15 height 11
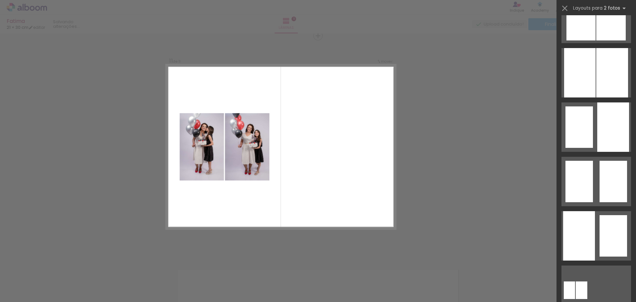
scroll to position [0, 0]
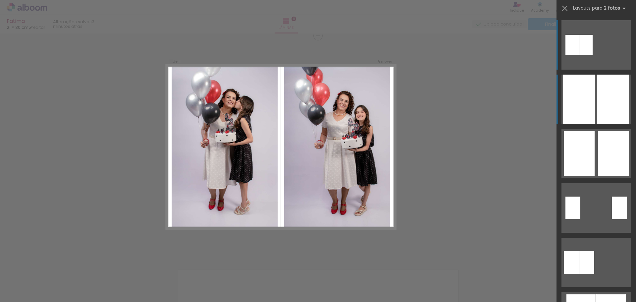
click at [593, 96] on quentale-layouter at bounding box center [596, 98] width 70 height 49
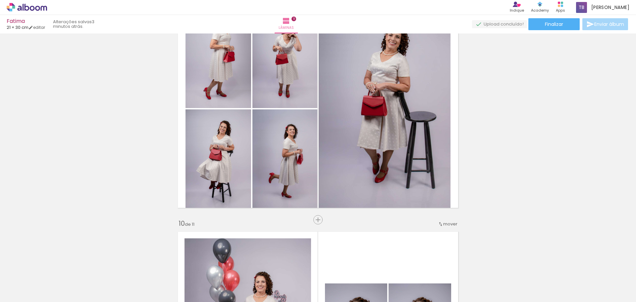
scroll to position [1796, 0]
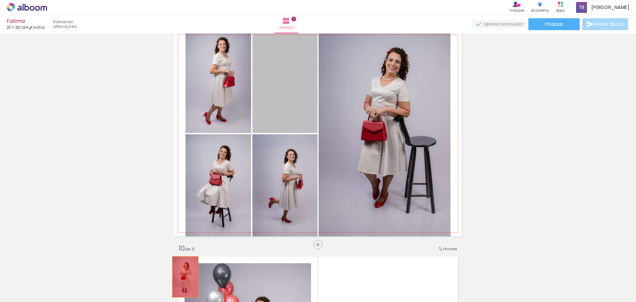
drag, startPoint x: 282, startPoint y: 91, endPoint x: 183, endPoint y: 276, distance: 210.3
click at [183, 276] on quentale-workspace at bounding box center [318, 151] width 636 height 302
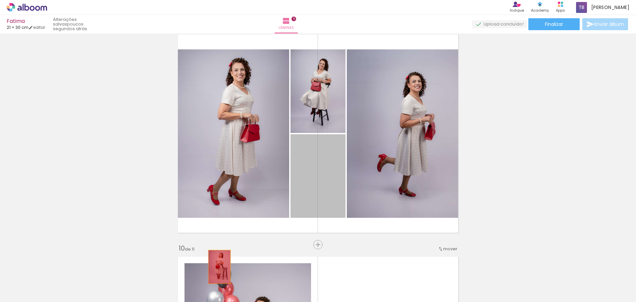
drag, startPoint x: 335, startPoint y: 164, endPoint x: 213, endPoint y: 276, distance: 166.1
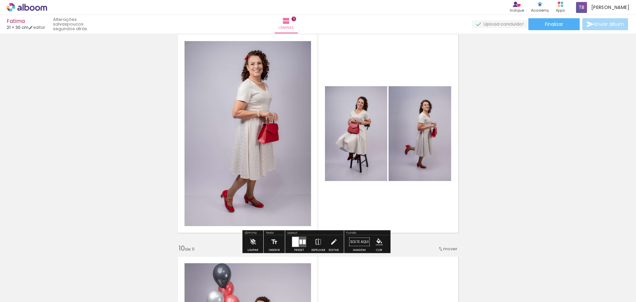
click at [299, 240] on div at bounding box center [300, 241] width 3 height 5
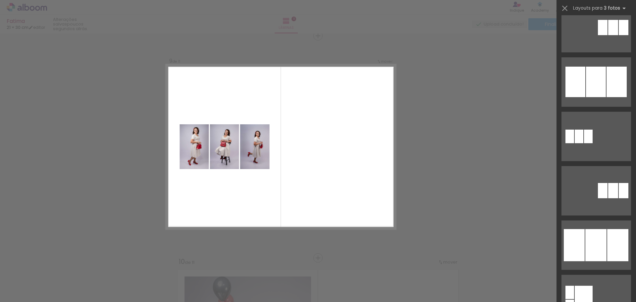
scroll to position [530, 0]
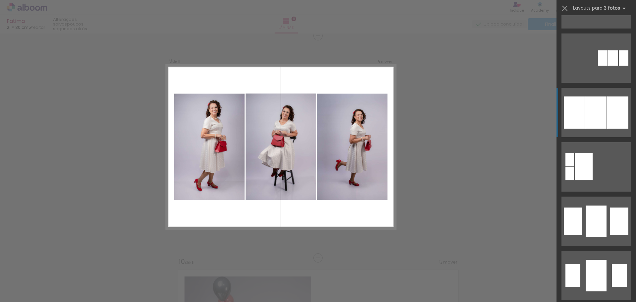
click at [599, 113] on div at bounding box center [595, 112] width 21 height 32
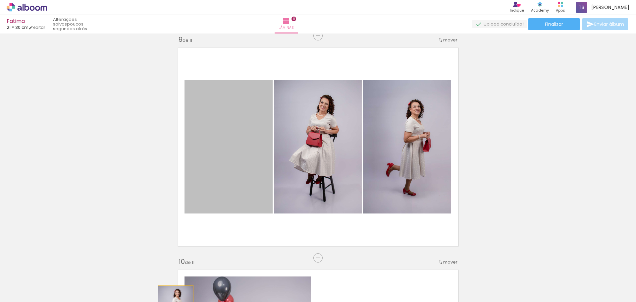
drag, startPoint x: 237, startPoint y: 135, endPoint x: 173, endPoint y: 312, distance: 188.2
click at [173, 301] on html "link( href="../../bower_components/polymer/polymer.html" rel="import" ) picture…" at bounding box center [318, 151] width 636 height 302
drag, startPoint x: 244, startPoint y: 109, endPoint x: 176, endPoint y: 280, distance: 184.2
click at [176, 280] on quentale-workspace at bounding box center [318, 151] width 636 height 302
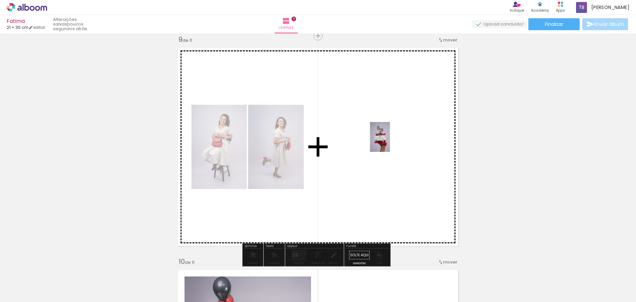
drag, startPoint x: 220, startPoint y: 283, endPoint x: 390, endPoint y: 142, distance: 220.4
click at [390, 142] on quentale-workspace at bounding box center [318, 151] width 636 height 302
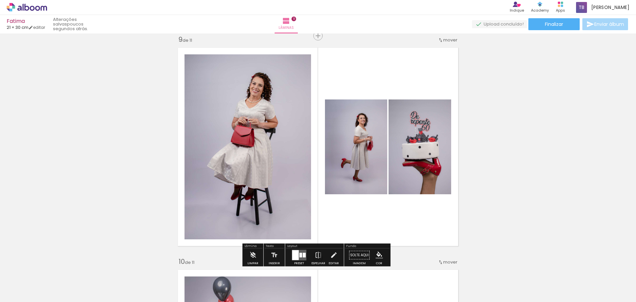
click at [300, 254] on quentale-layouter at bounding box center [299, 255] width 15 height 11
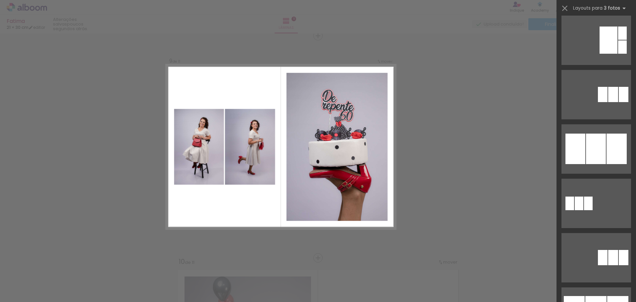
scroll to position [331, 0]
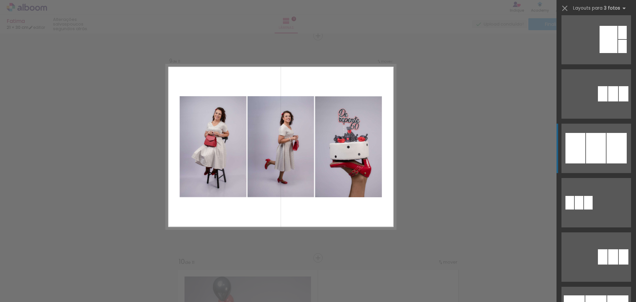
click at [594, 148] on div at bounding box center [596, 148] width 20 height 30
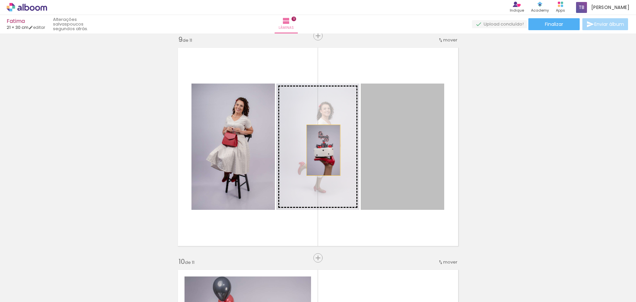
drag, startPoint x: 408, startPoint y: 150, endPoint x: 317, endPoint y: 150, distance: 91.0
click at [0, 0] on slot at bounding box center [0, 0] width 0 height 0
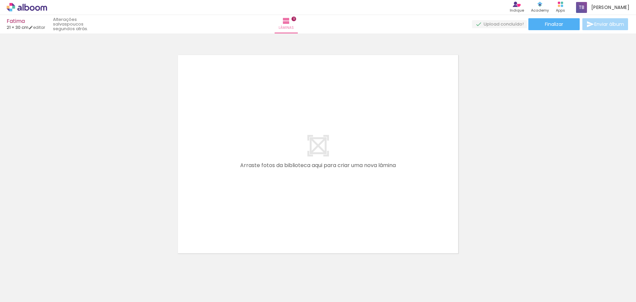
scroll to position [2445, 0]
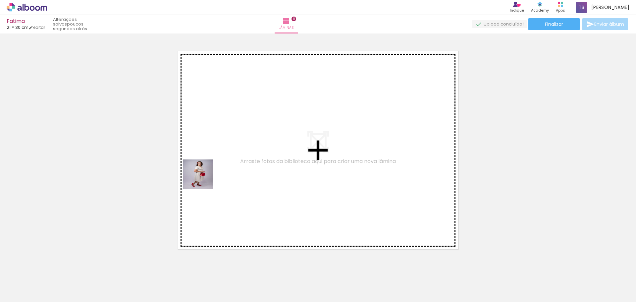
drag, startPoint x: 64, startPoint y: 280, endPoint x: 214, endPoint y: 168, distance: 186.6
click at [214, 168] on quentale-workspace at bounding box center [318, 151] width 636 height 302
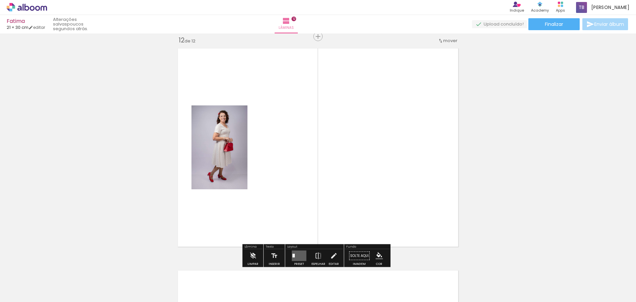
scroll to position [2448, 0]
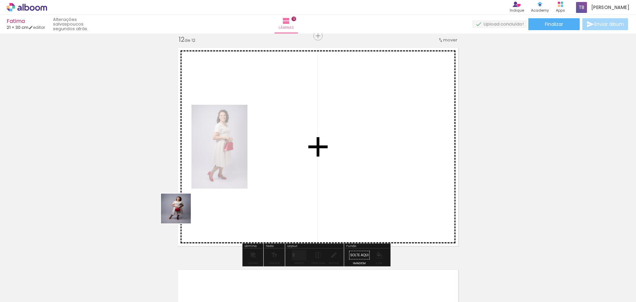
drag, startPoint x: 74, startPoint y: 282, endPoint x: 269, endPoint y: 173, distance: 223.5
click at [269, 173] on quentale-workspace at bounding box center [318, 151] width 636 height 302
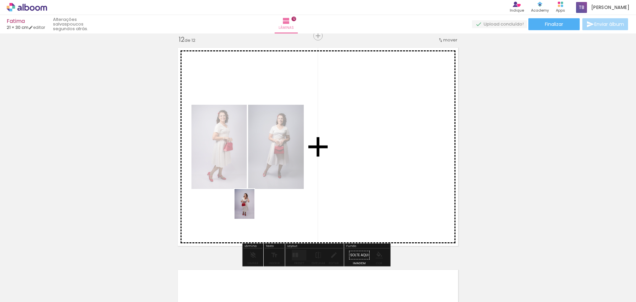
drag, startPoint x: 77, startPoint y: 281, endPoint x: 255, endPoint y: 208, distance: 192.2
click at [255, 208] on quentale-workspace at bounding box center [318, 151] width 636 height 302
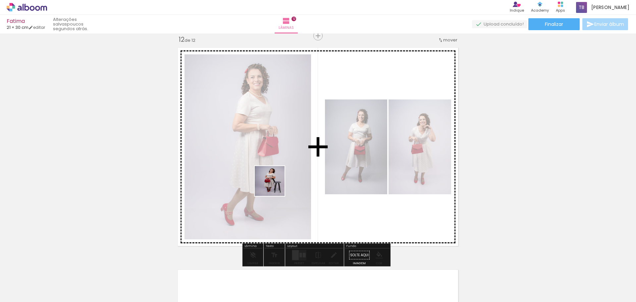
drag, startPoint x: 72, startPoint y: 278, endPoint x: 287, endPoint y: 176, distance: 237.6
click at [287, 176] on quentale-workspace at bounding box center [318, 151] width 636 height 302
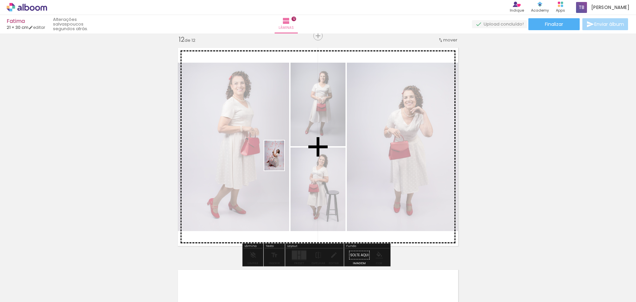
drag, startPoint x: 71, startPoint y: 278, endPoint x: 284, endPoint y: 160, distance: 243.4
click at [284, 160] on quentale-workspace at bounding box center [318, 151] width 636 height 302
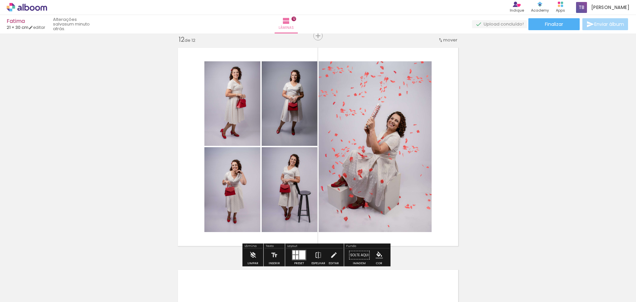
click at [296, 254] on div at bounding box center [297, 252] width 3 height 4
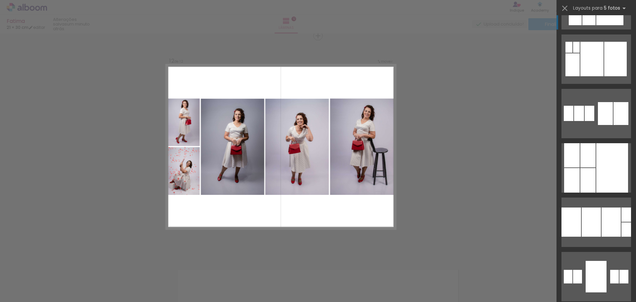
scroll to position [0, 0]
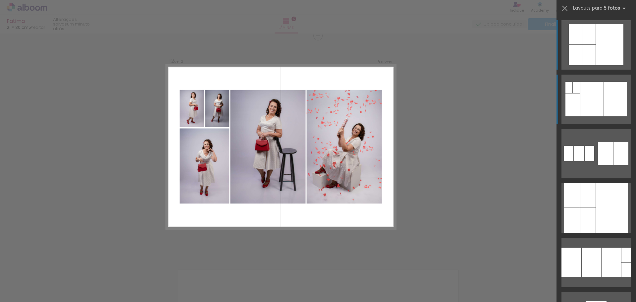
click at [583, 94] on div at bounding box center [591, 99] width 23 height 34
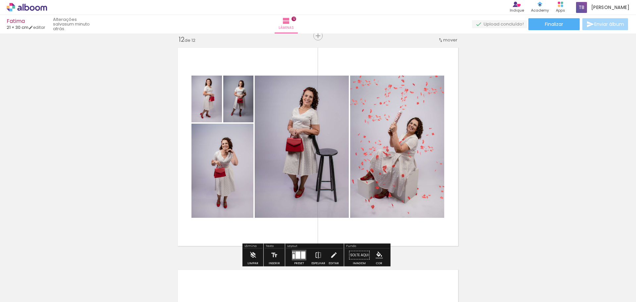
click at [295, 251] on div at bounding box center [297, 254] width 5 height 7
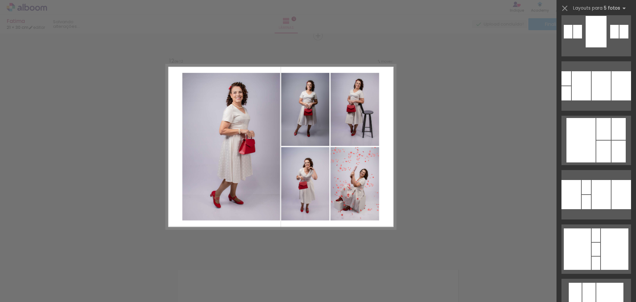
scroll to position [286, 0]
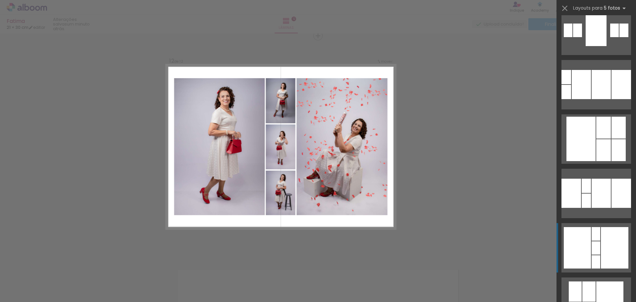
click at [591, 244] on div at bounding box center [595, 247] width 9 height 13
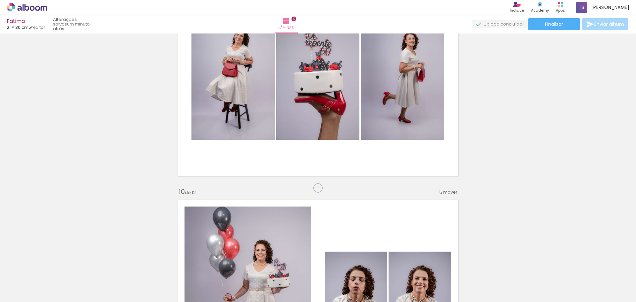
scroll to position [1852, 0]
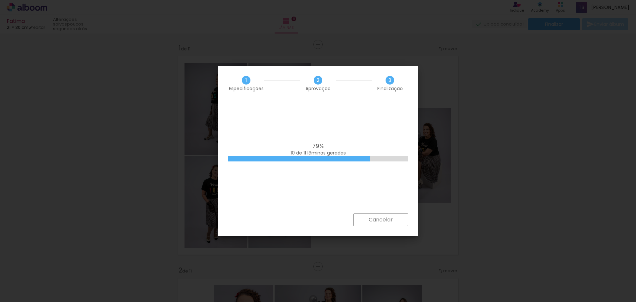
scroll to position [430, 0]
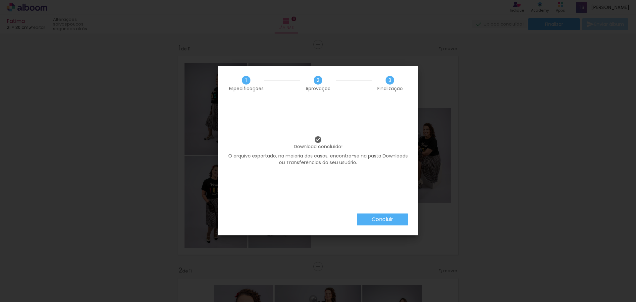
scroll to position [430, 0]
click at [0, 0] on slot "Concluir" at bounding box center [0, 0] width 0 height 0
